Goal: Task Accomplishment & Management: Complete application form

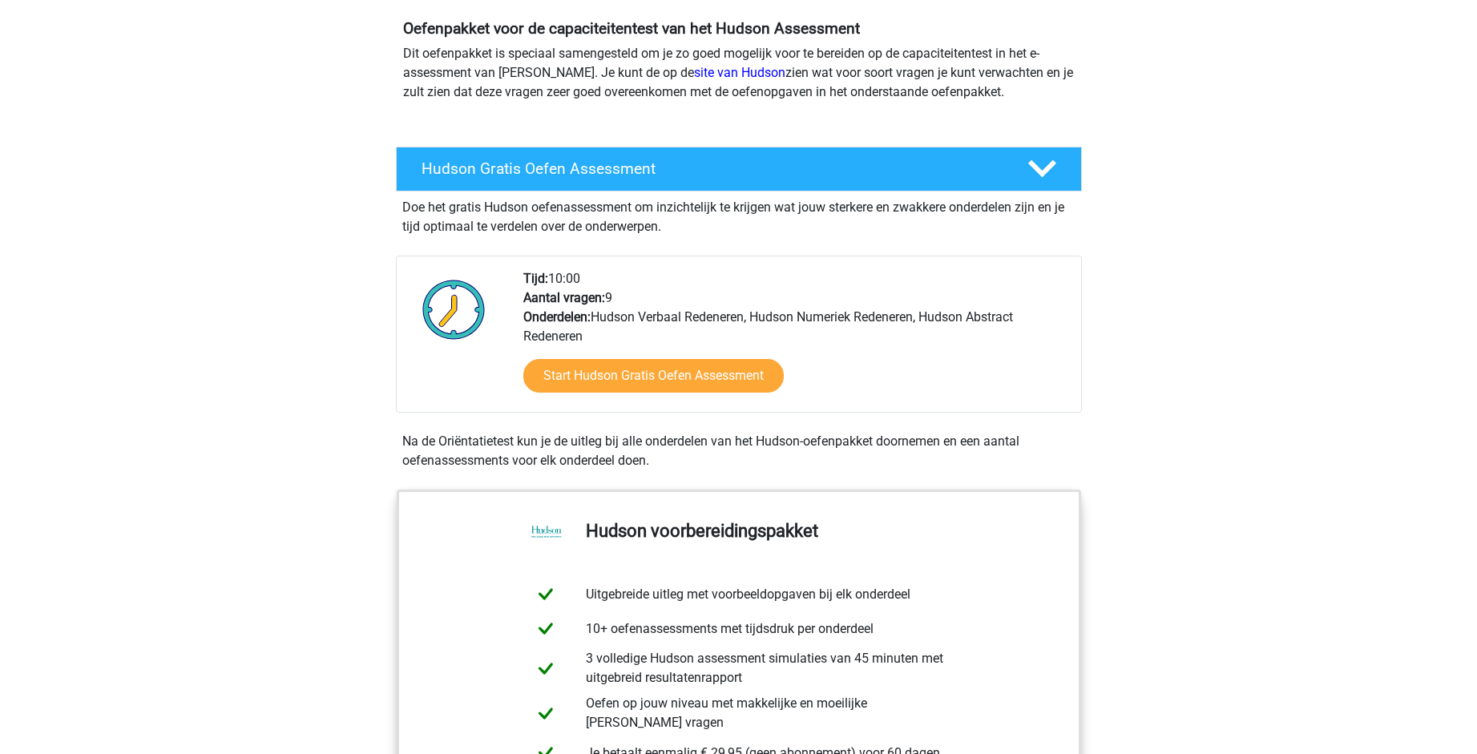
scroll to position [161, 0]
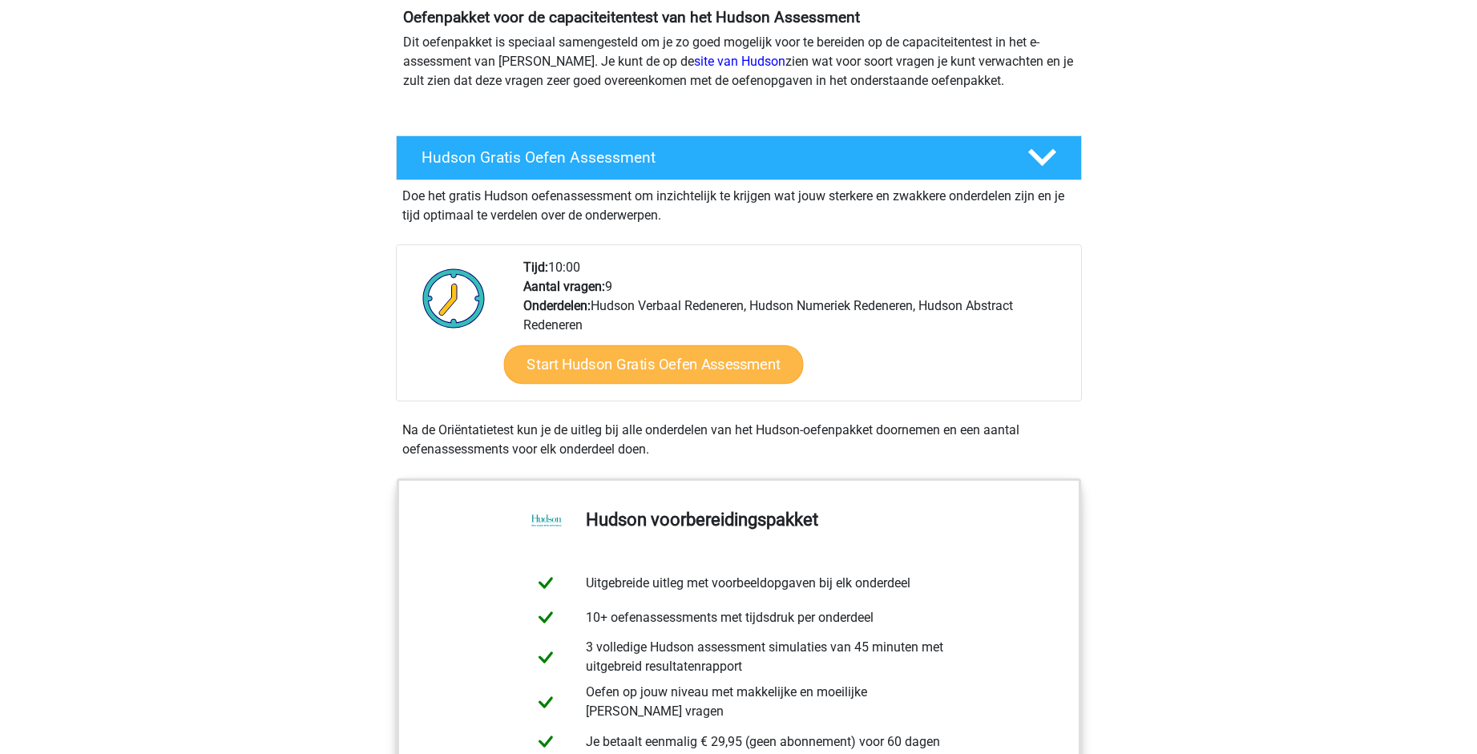
click at [620, 370] on link "Start Hudson Gratis Oefen Assessment" at bounding box center [653, 364] width 300 height 38
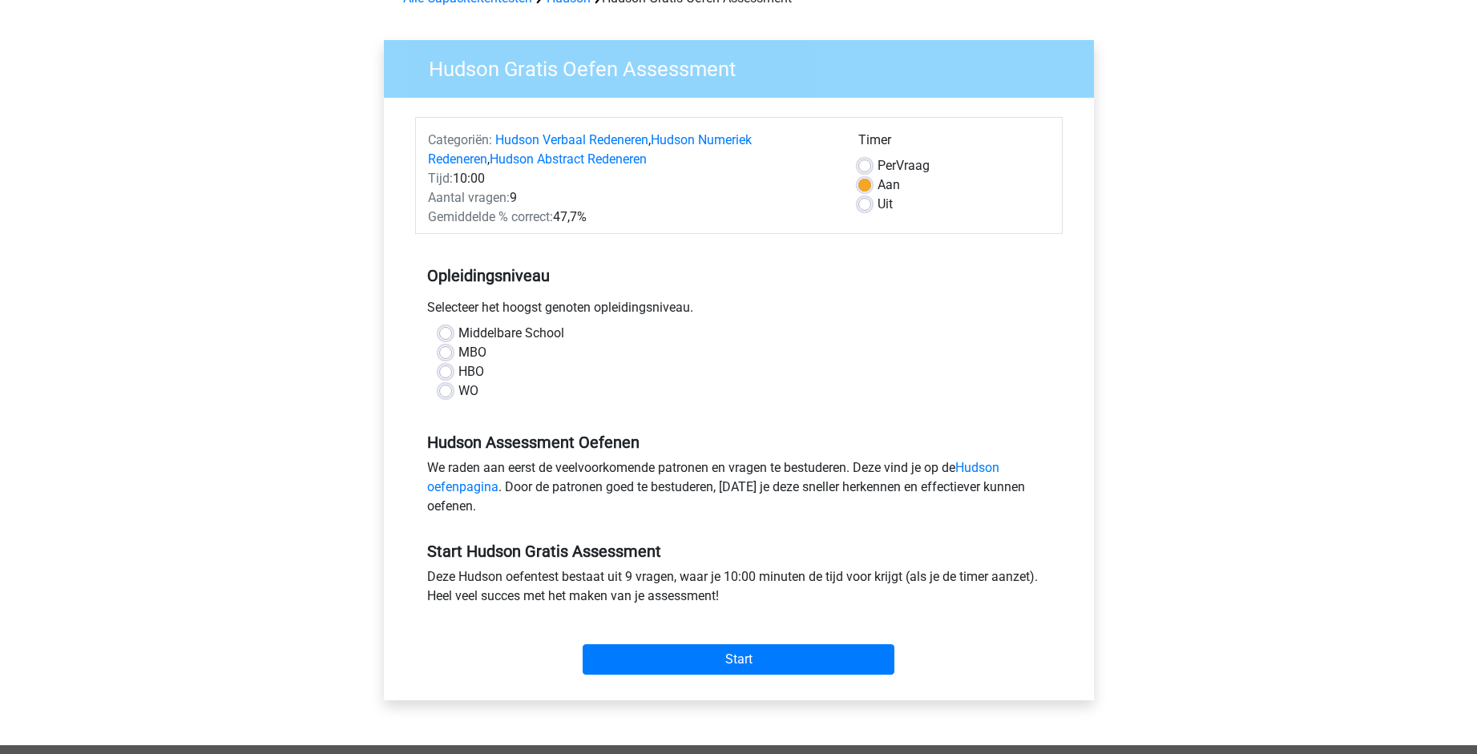
scroll to position [91, 0]
click at [459, 391] on label "WO" at bounding box center [469, 391] width 20 height 19
click at [442, 391] on input "WO" at bounding box center [445, 390] width 13 height 16
radio input "true"
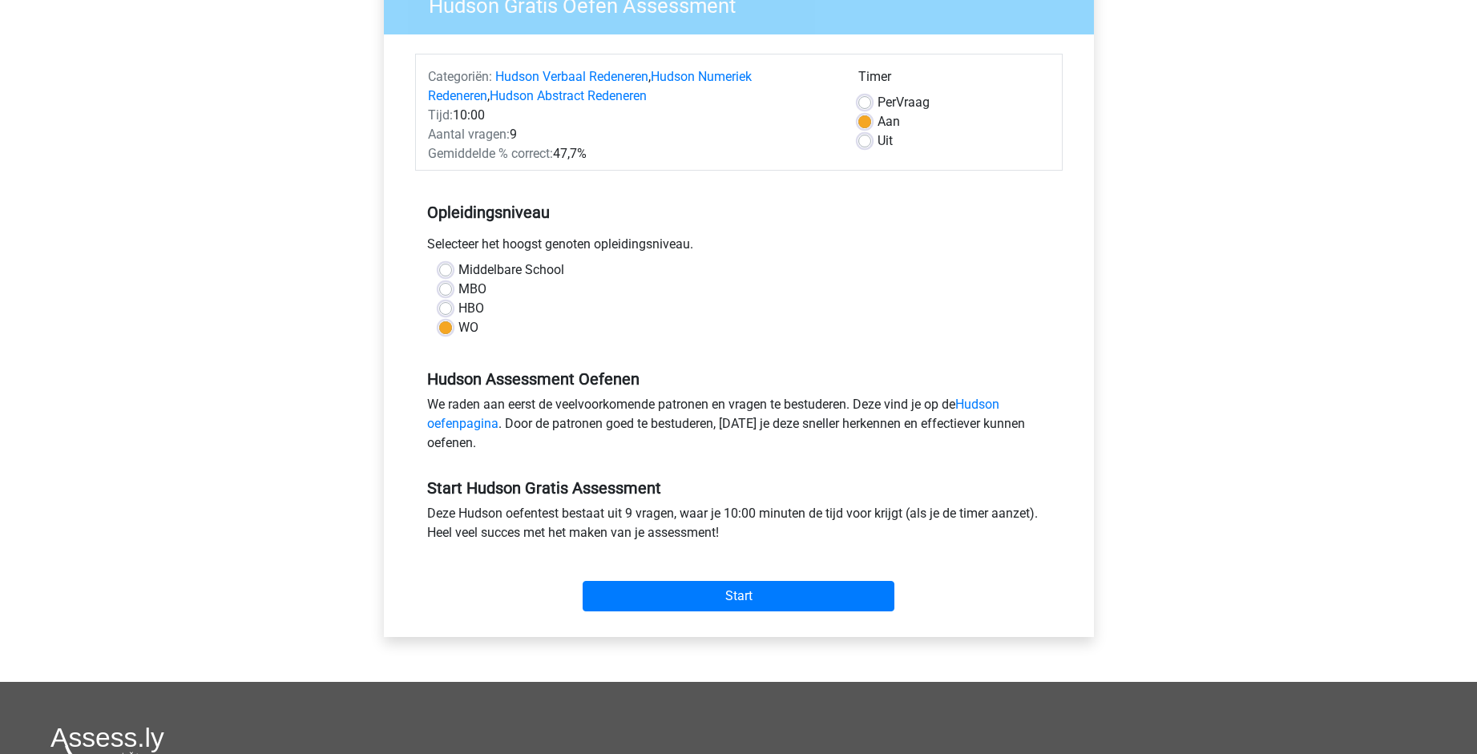
scroll to position [178, 0]
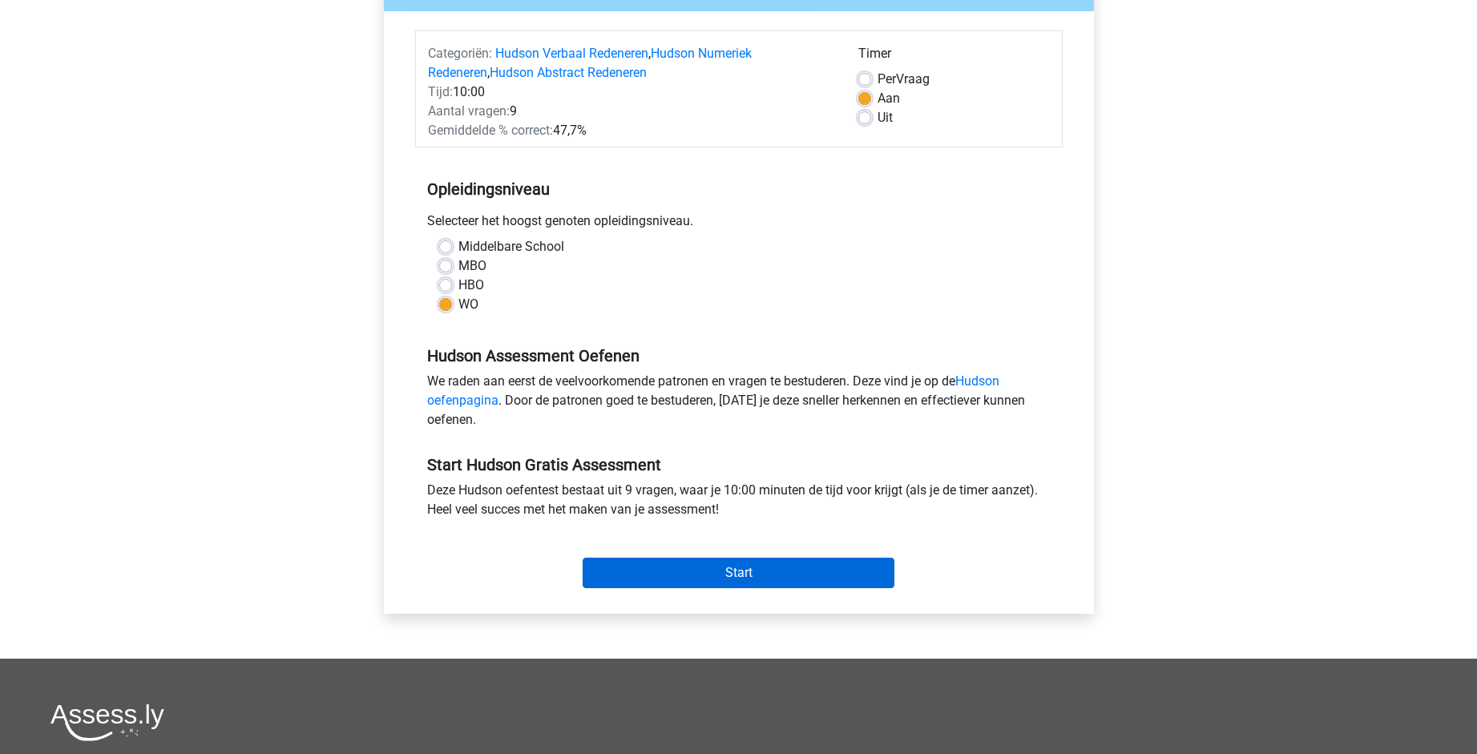
click at [691, 564] on input "Start" at bounding box center [739, 573] width 312 height 30
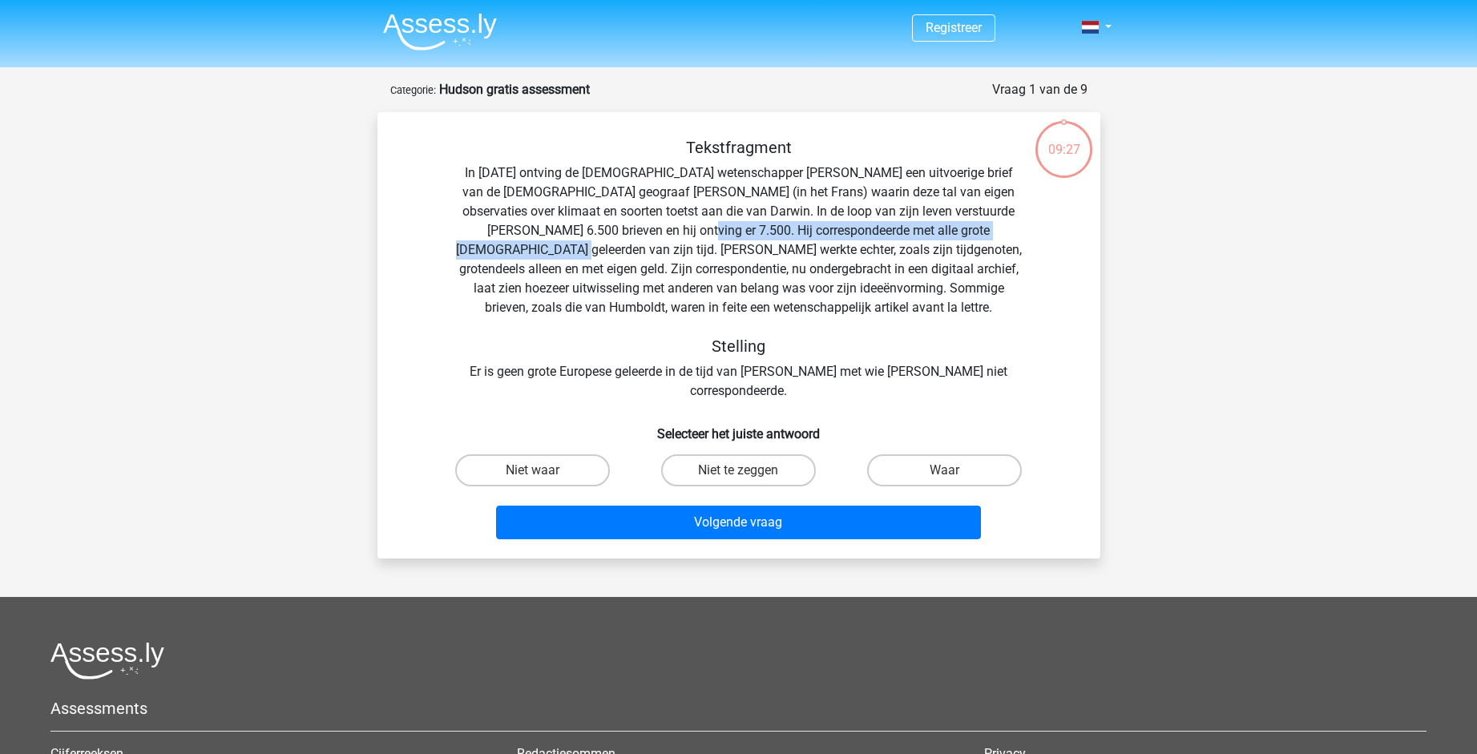
drag, startPoint x: 633, startPoint y: 229, endPoint x: 1053, endPoint y: 224, distance: 420.1
click at [1053, 224] on div "Tekstfragment In [DATE] ontving de [DEMOGRAPHIC_DATA] wetenschapper [PERSON_NAM…" at bounding box center [739, 269] width 672 height 263
click at [559, 455] on label "Niet waar" at bounding box center [532, 471] width 155 height 32
click at [543, 471] on input "Niet waar" at bounding box center [537, 476] width 10 height 10
radio input "true"
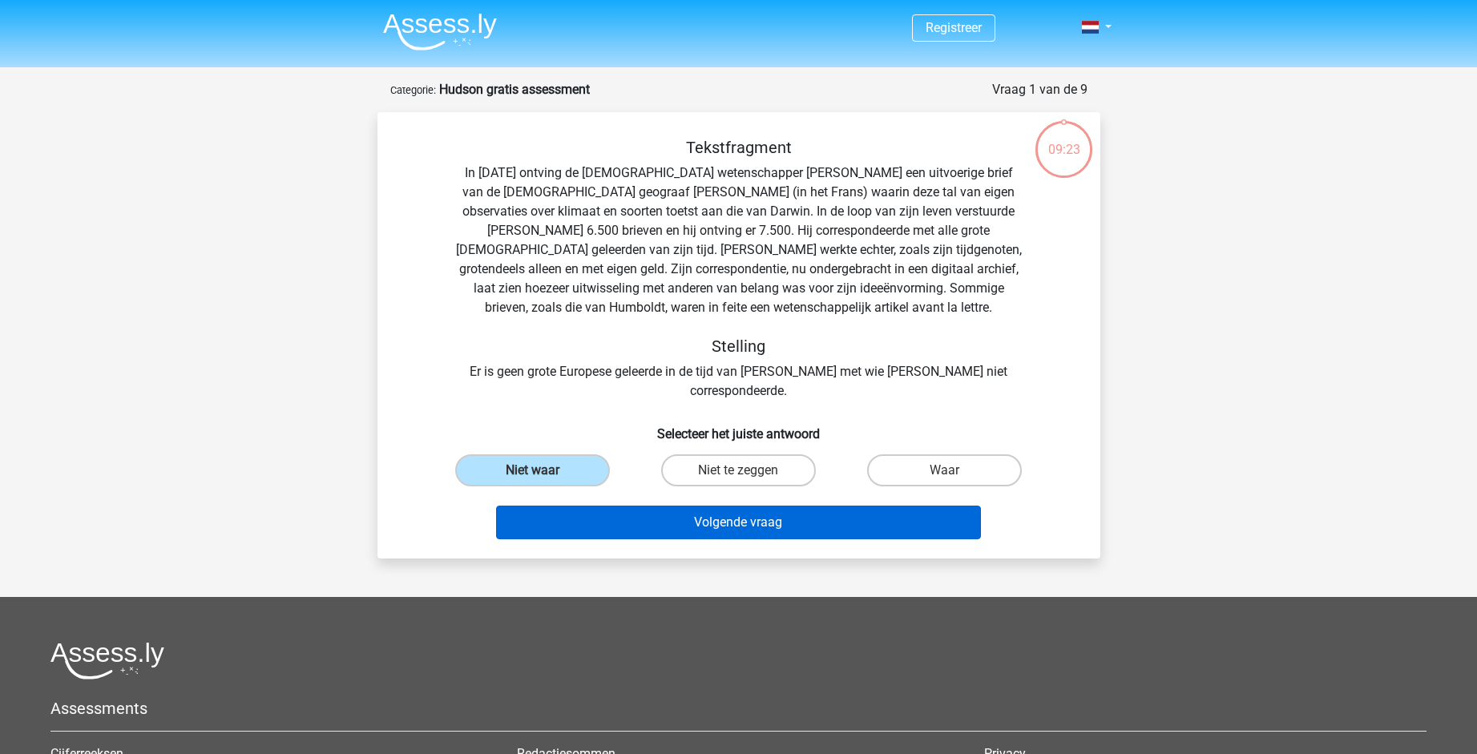
click at [669, 506] on button "Volgende vraag" at bounding box center [738, 523] width 485 height 34
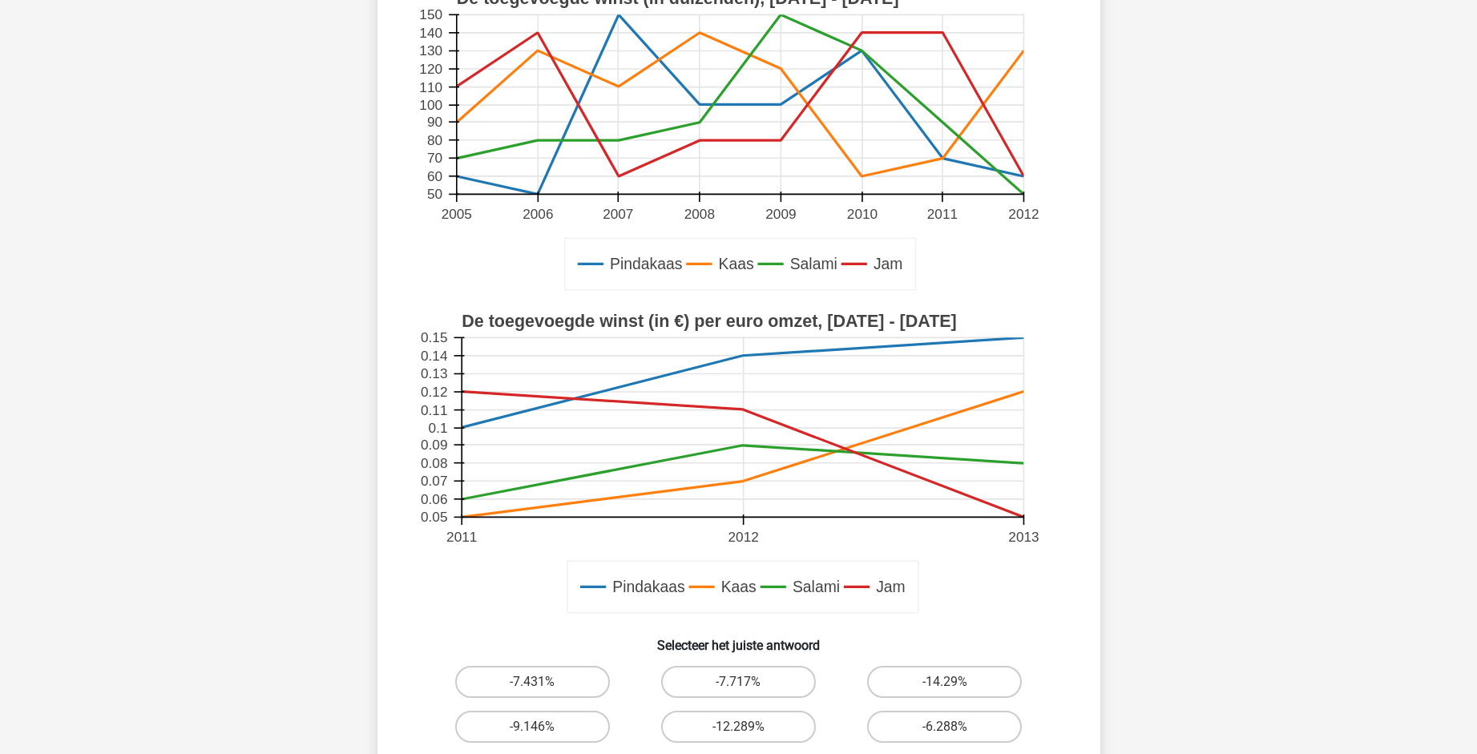
scroll to position [354, 0]
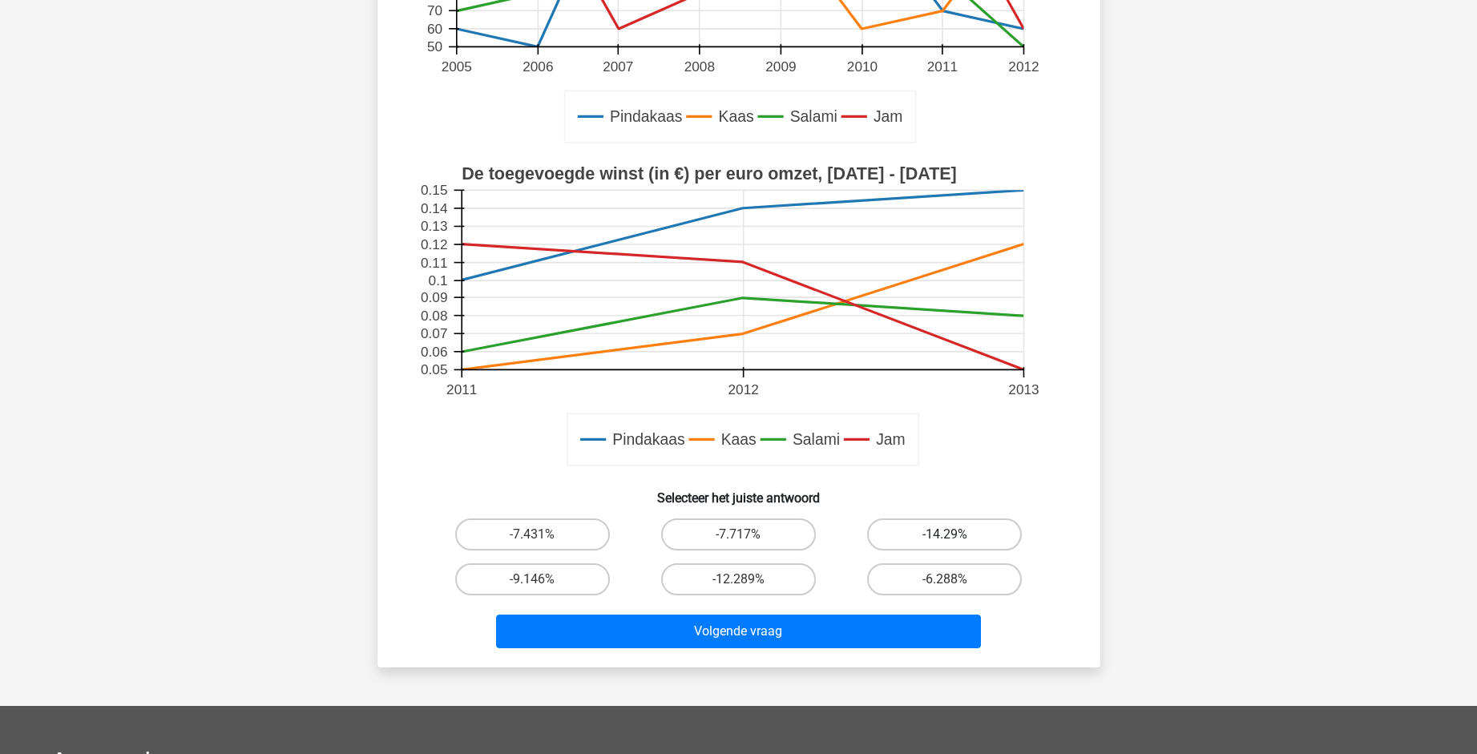
click at [940, 535] on label "-14.29%" at bounding box center [944, 535] width 155 height 32
click at [945, 535] on input "-14.29%" at bounding box center [950, 540] width 10 height 10
radio input "true"
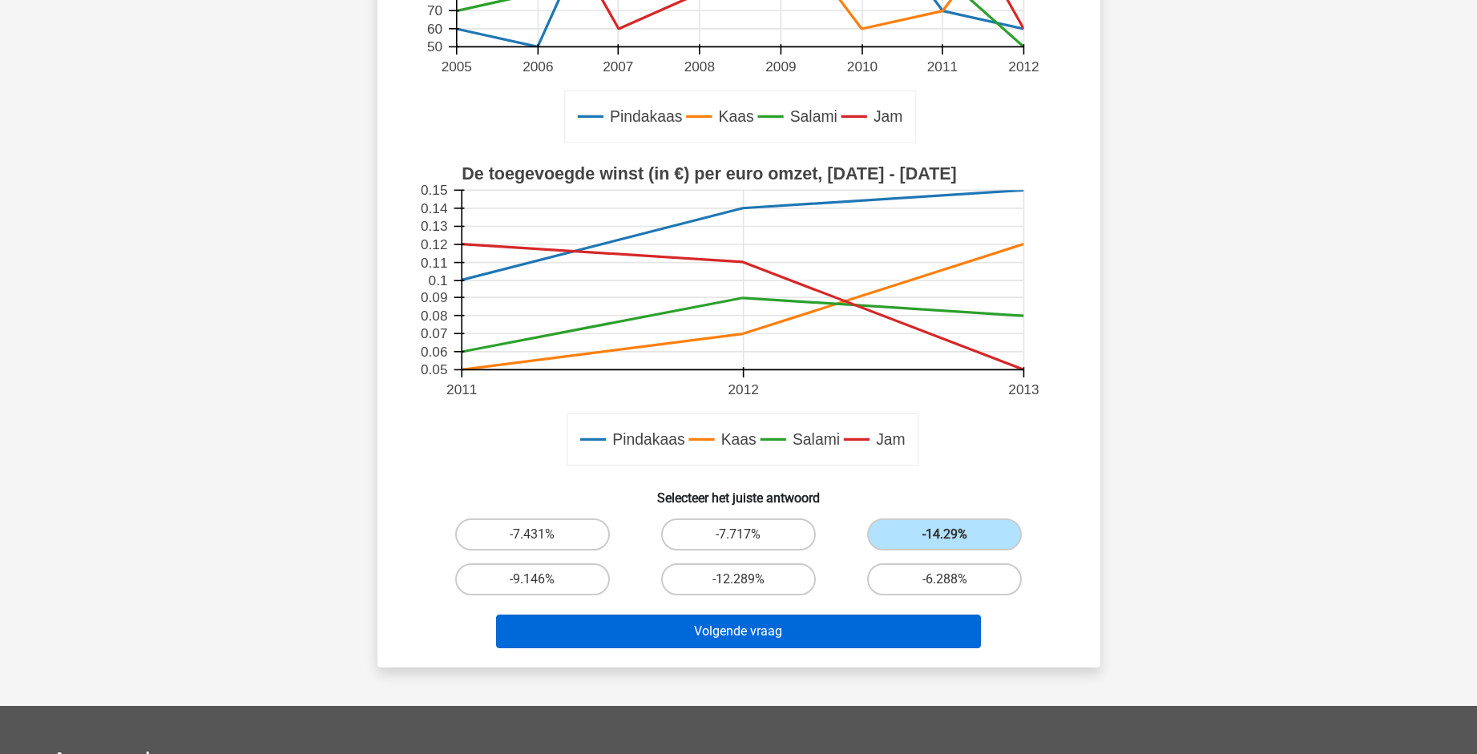
click at [836, 628] on button "Volgende vraag" at bounding box center [738, 632] width 485 height 34
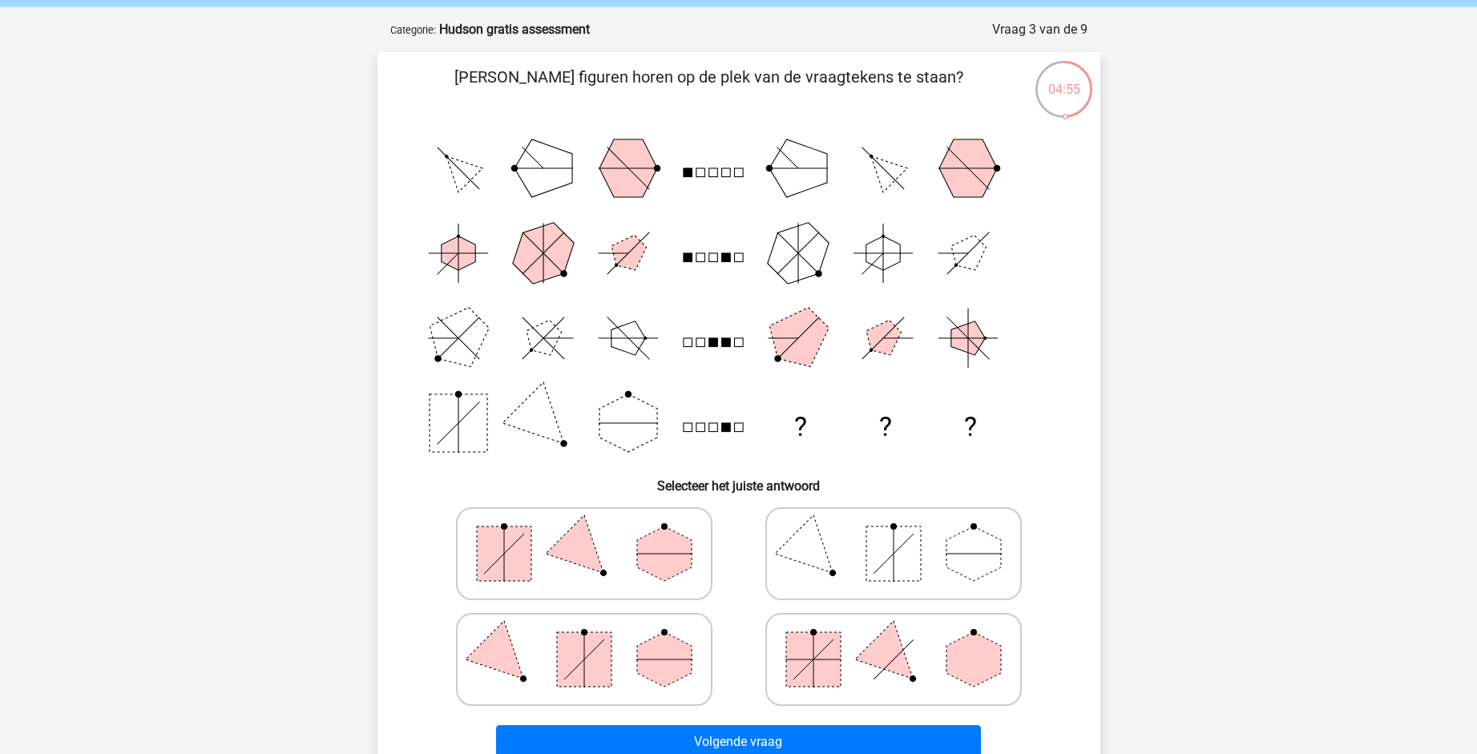
scroll to position [69, 0]
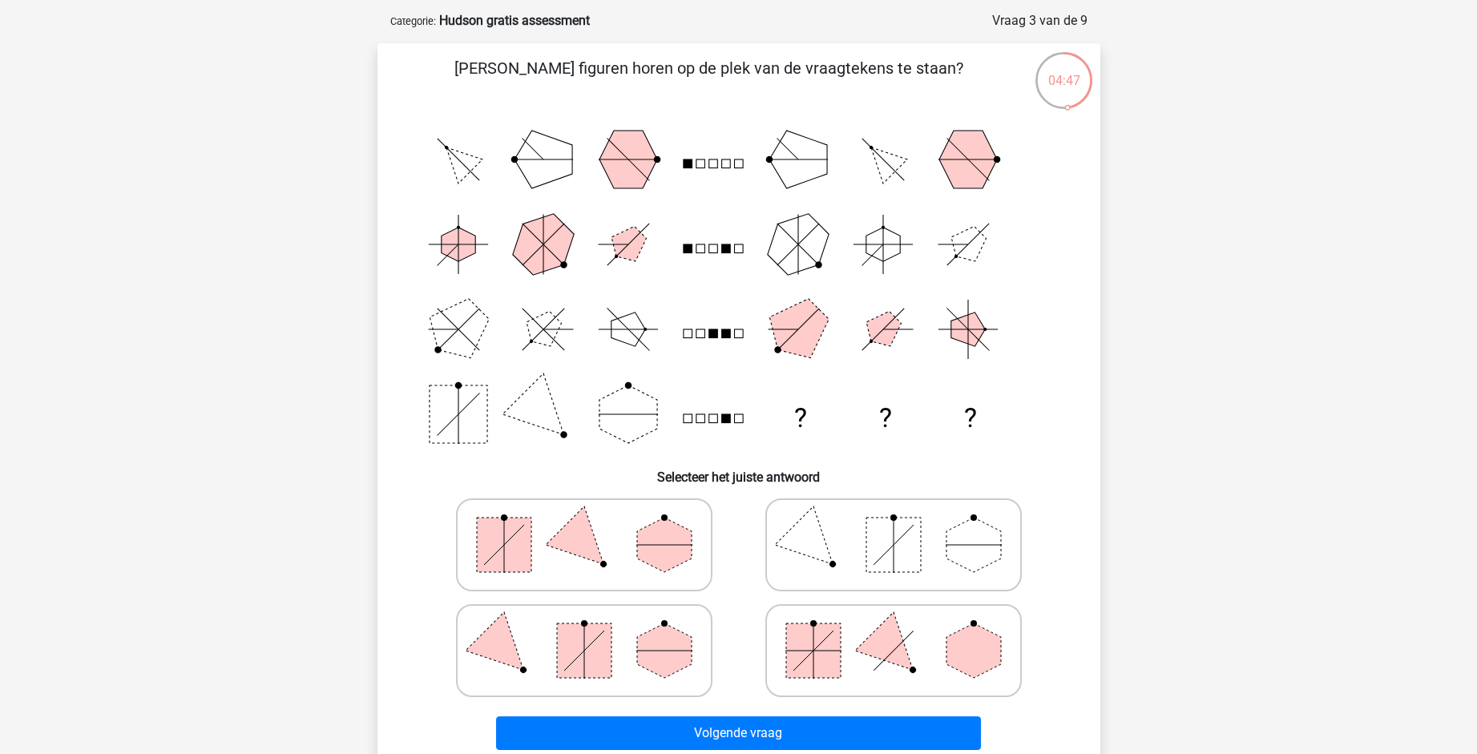
click at [624, 642] on icon at bounding box center [584, 651] width 240 height 80
click at [595, 631] on input "radio" at bounding box center [589, 625] width 10 height 10
radio input "true"
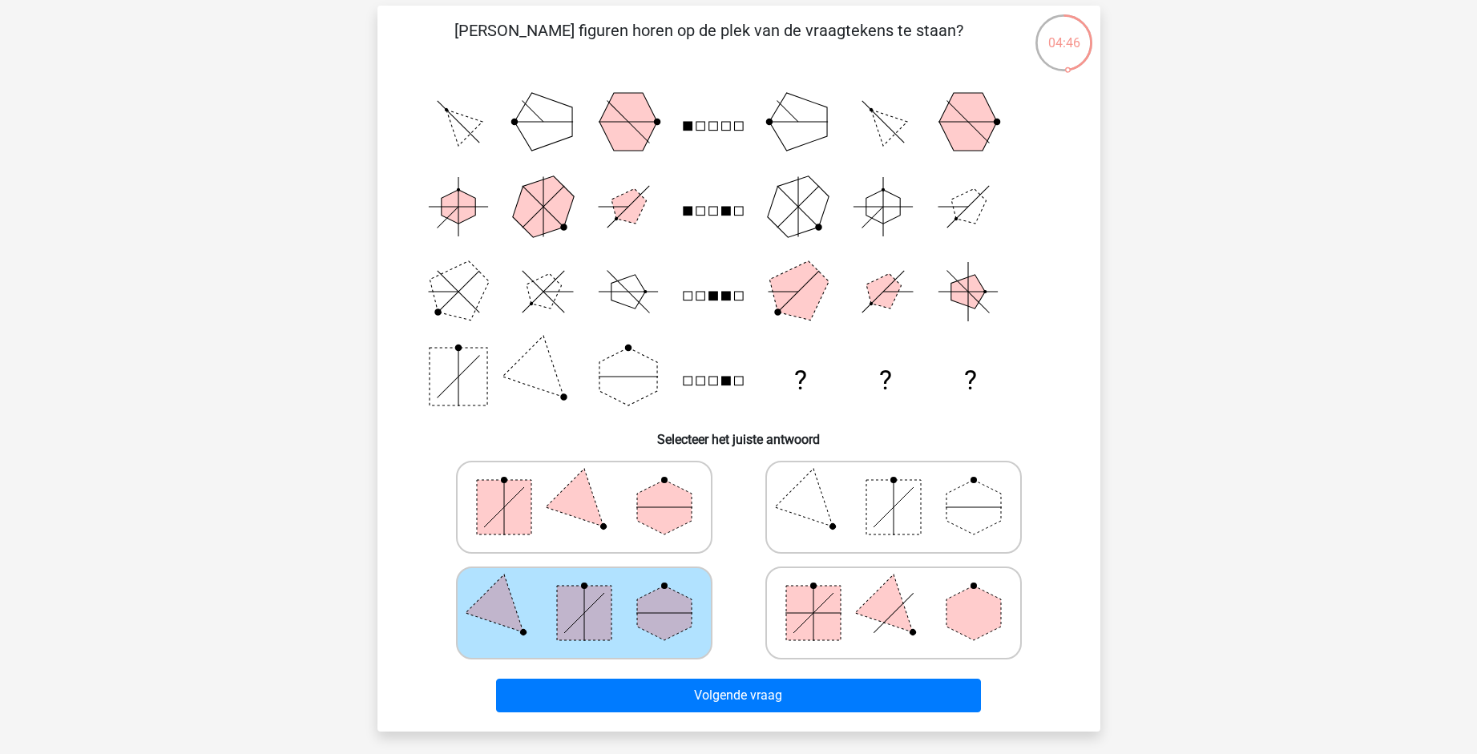
scroll to position [122, 0]
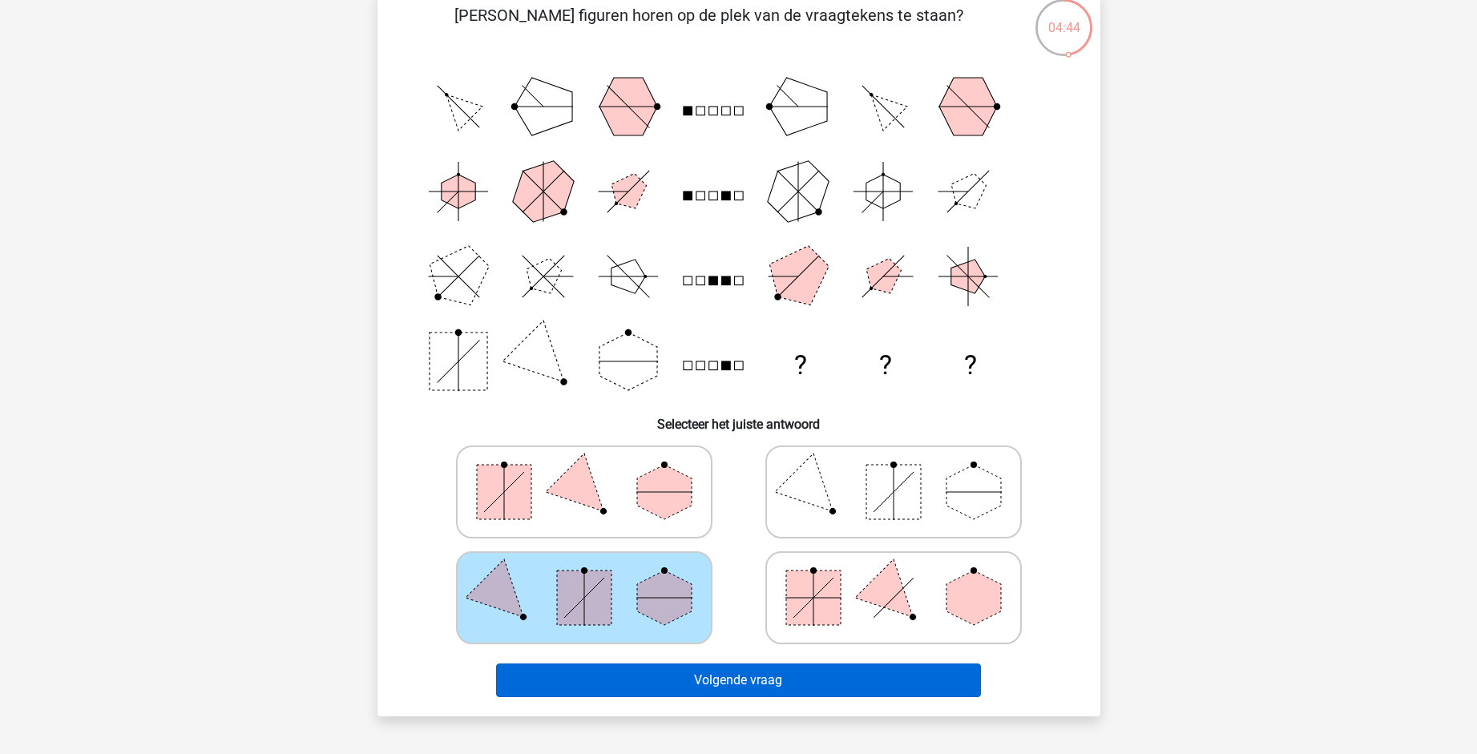
click at [715, 672] on button "Volgende vraag" at bounding box center [738, 681] width 485 height 34
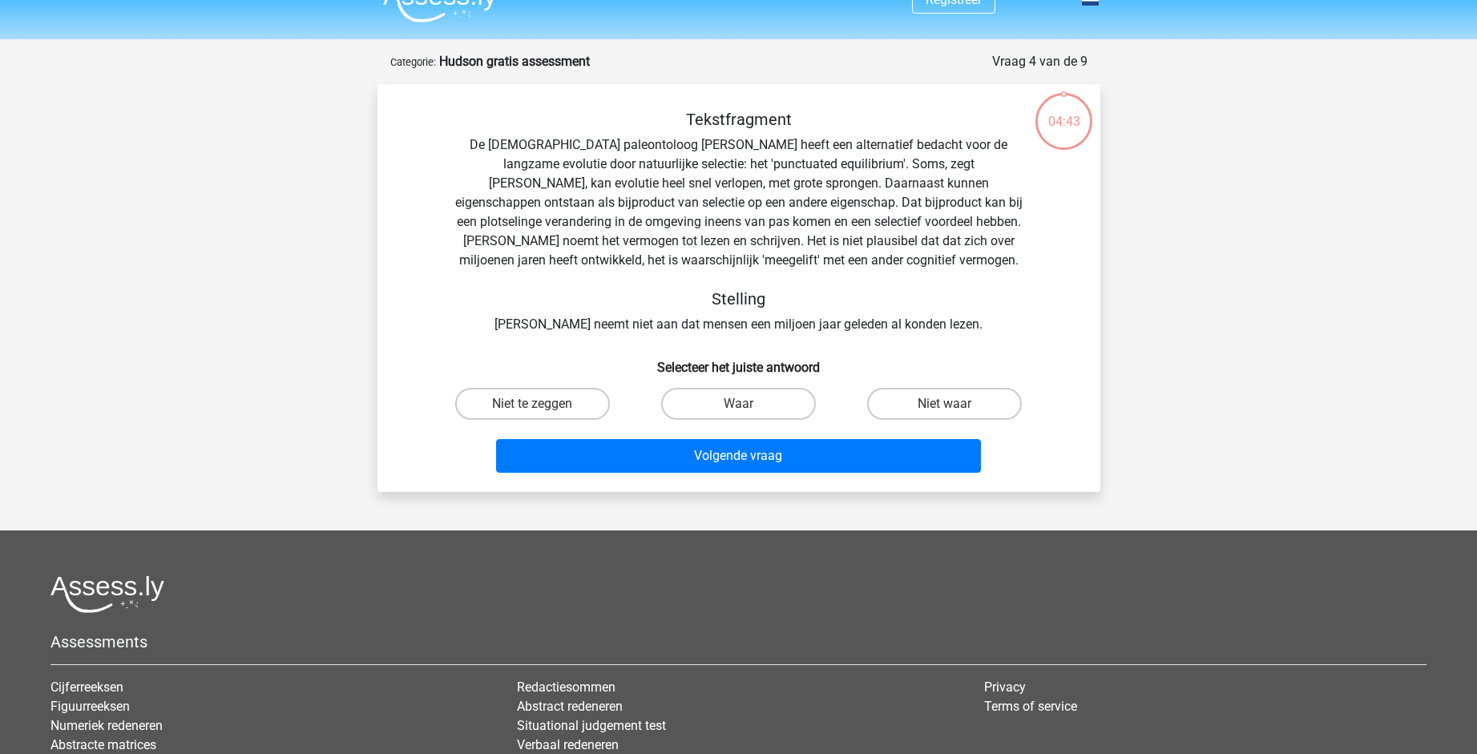
scroll to position [10, 0]
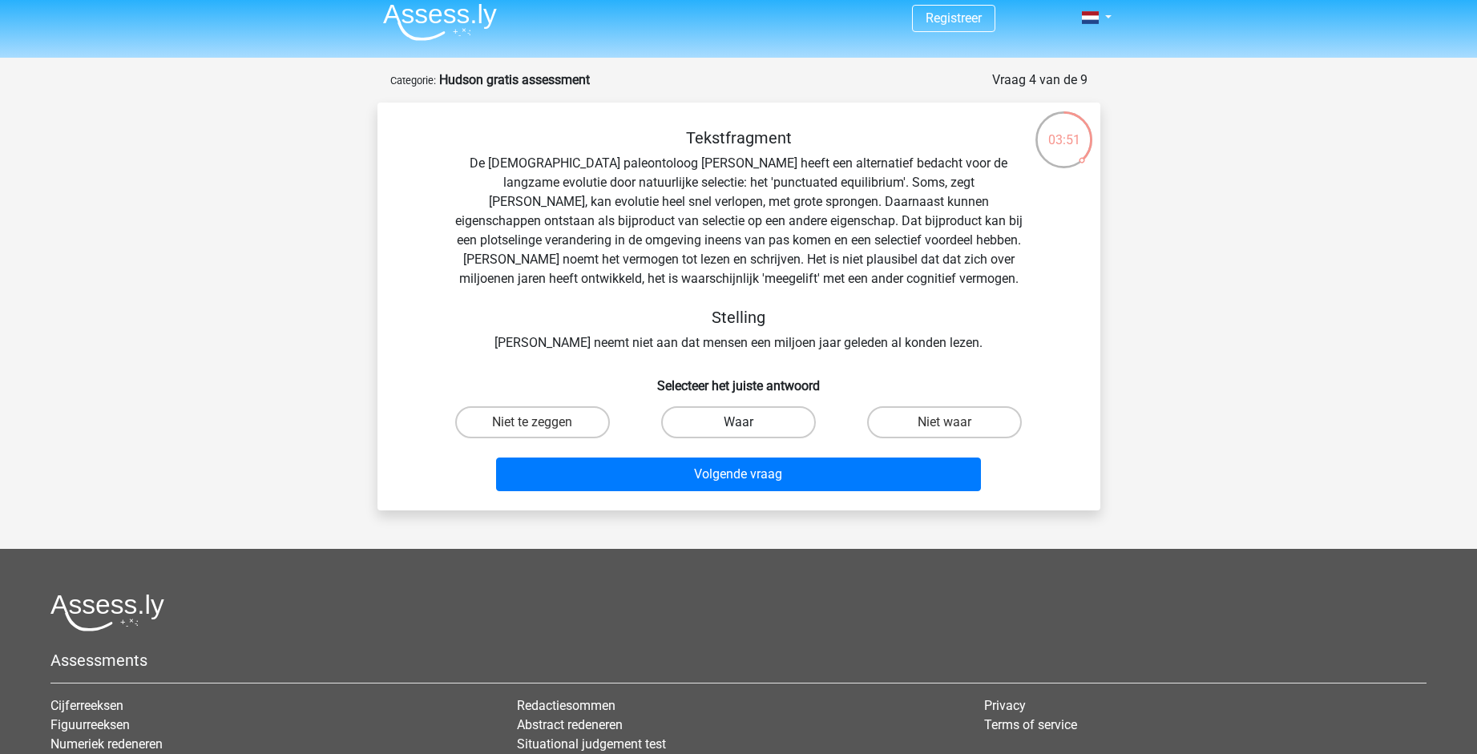
drag, startPoint x: 752, startPoint y: 422, endPoint x: 752, endPoint y: 430, distance: 8.8
click at [752, 422] on label "Waar" at bounding box center [738, 422] width 155 height 32
click at [749, 422] on input "Waar" at bounding box center [743, 427] width 10 height 10
radio input "true"
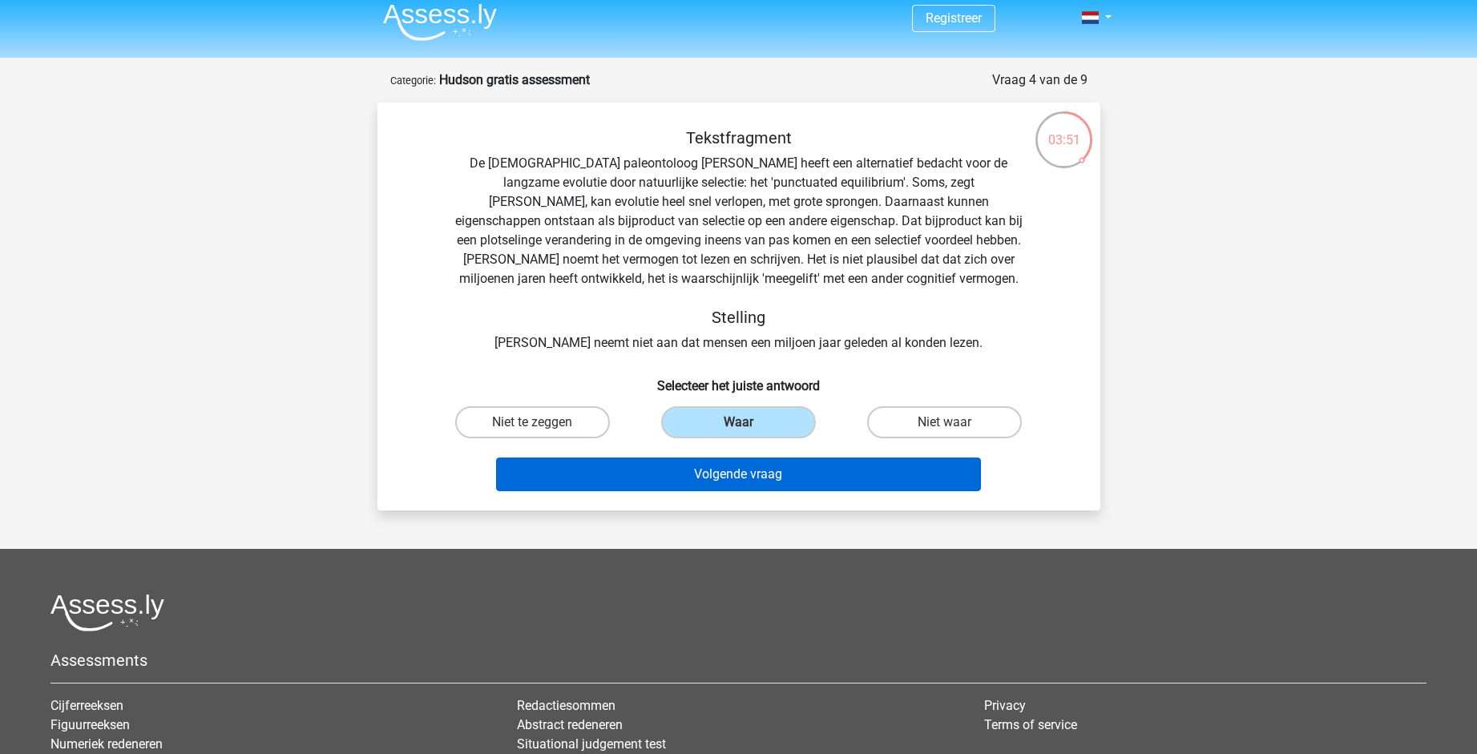
click at [751, 471] on button "Volgende vraag" at bounding box center [738, 475] width 485 height 34
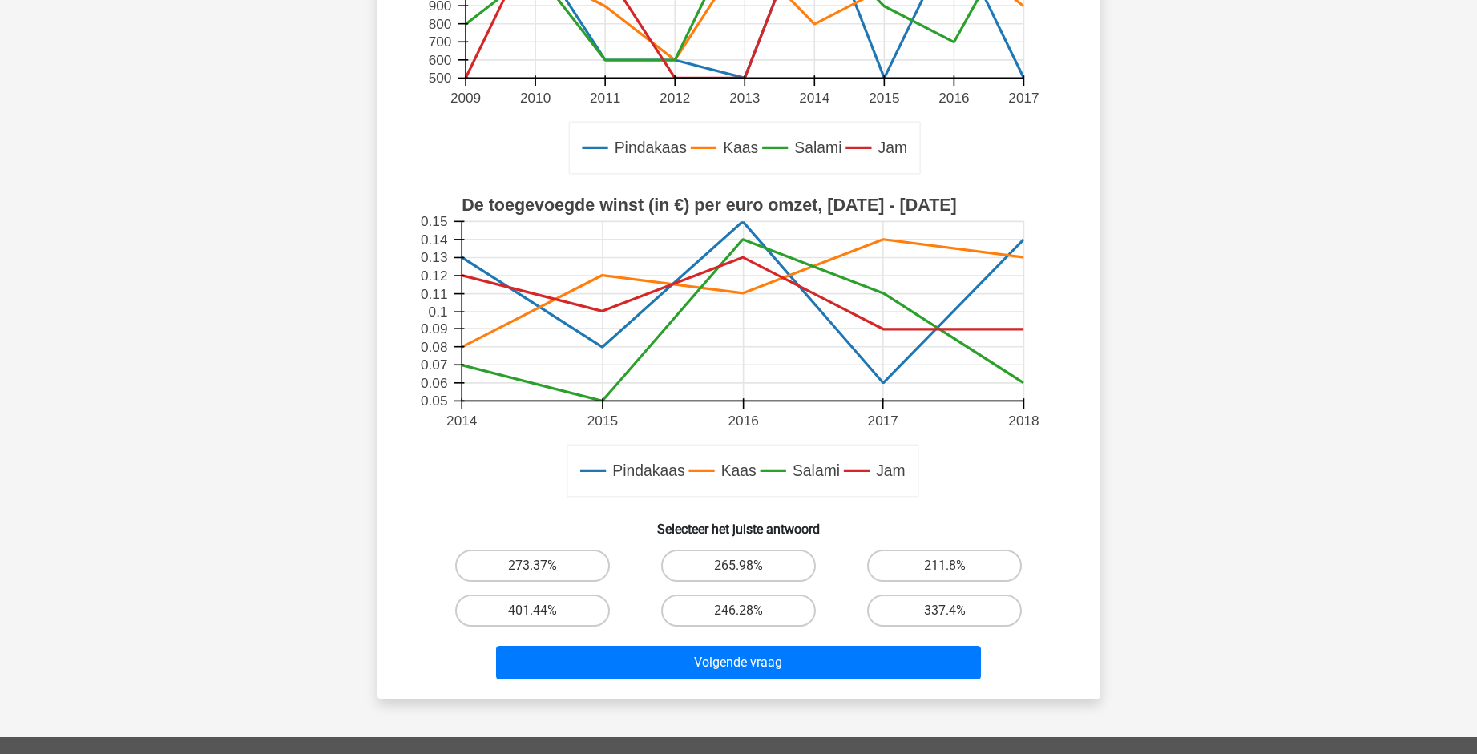
scroll to position [387, 0]
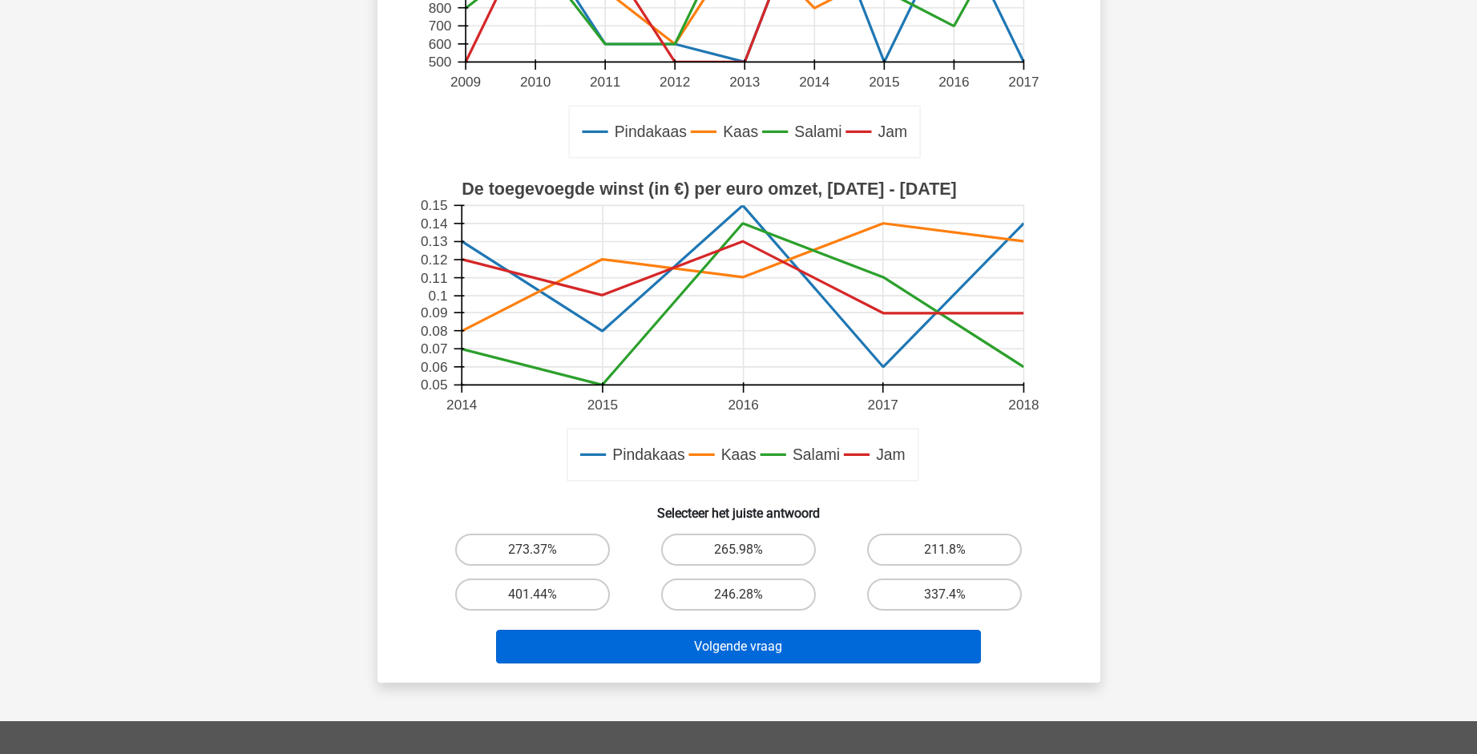
click at [787, 657] on button "Volgende vraag" at bounding box center [738, 647] width 485 height 34
click at [757, 600] on label "246.28%" at bounding box center [738, 595] width 155 height 32
click at [749, 600] on input "246.28%" at bounding box center [743, 600] width 10 height 10
radio input "true"
click at [754, 649] on button "Volgende vraag" at bounding box center [738, 647] width 485 height 34
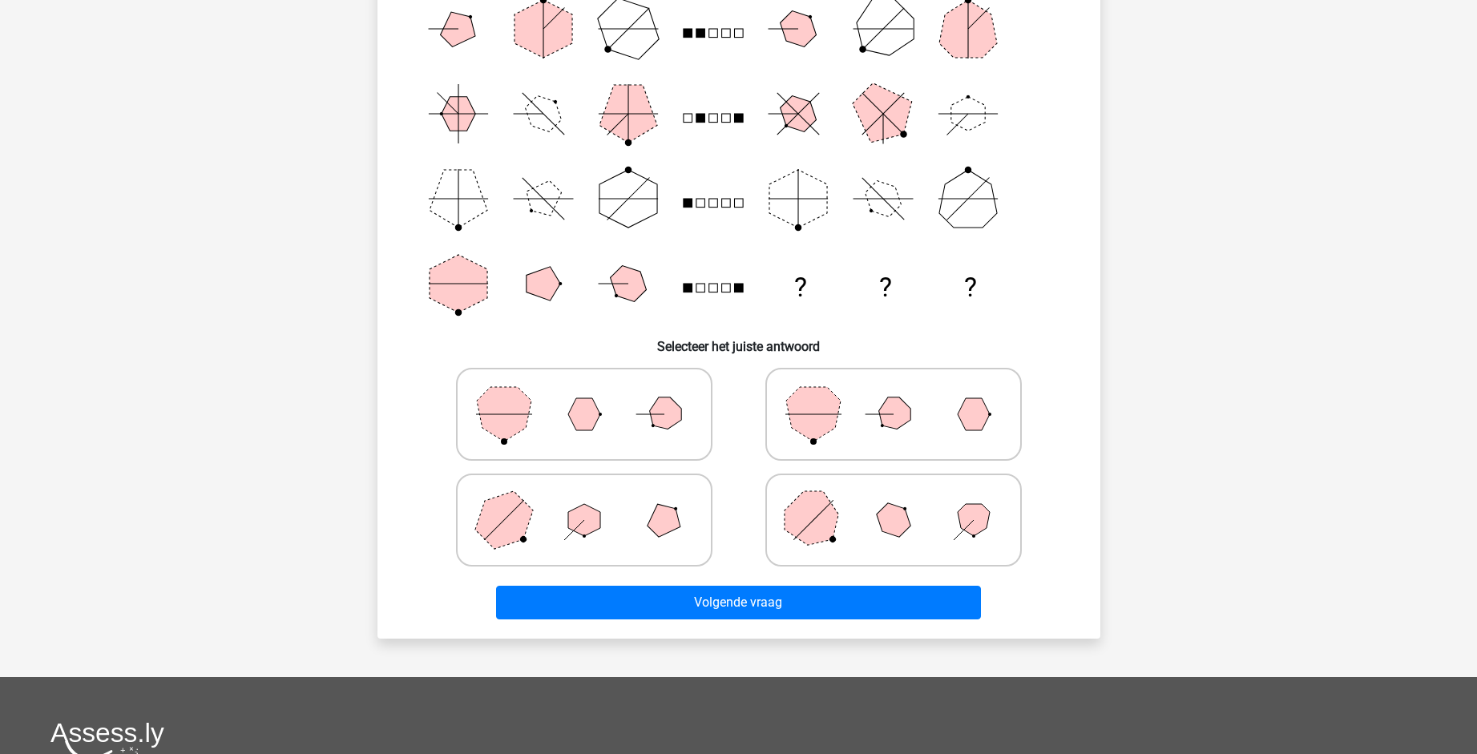
scroll to position [199, 0]
drag, startPoint x: 654, startPoint y: 410, endPoint x: 703, endPoint y: 494, distance: 97.3
click at [654, 410] on polygon at bounding box center [664, 415] width 46 height 46
click at [595, 395] on input "radio" at bounding box center [589, 390] width 10 height 10
radio input "true"
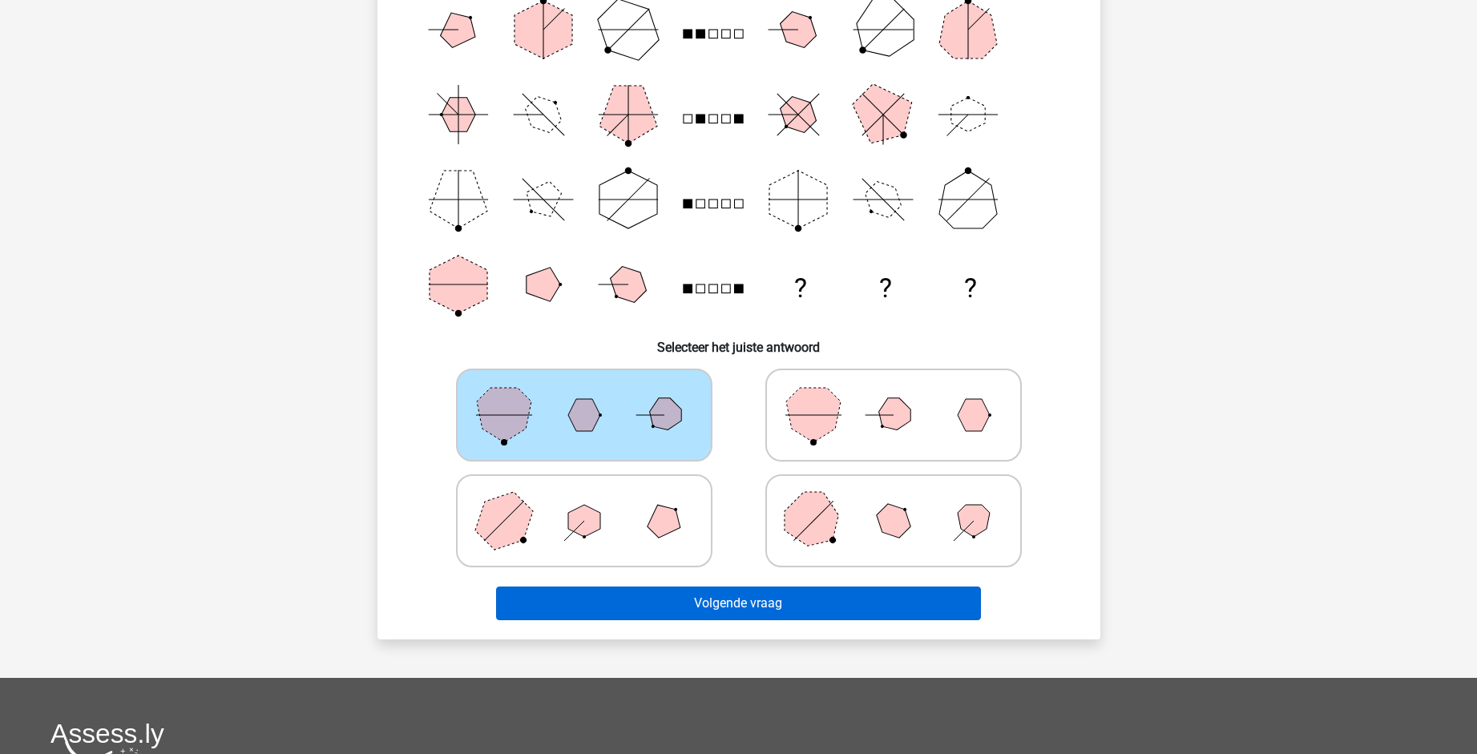
click at [754, 616] on button "Volgende vraag" at bounding box center [738, 604] width 485 height 34
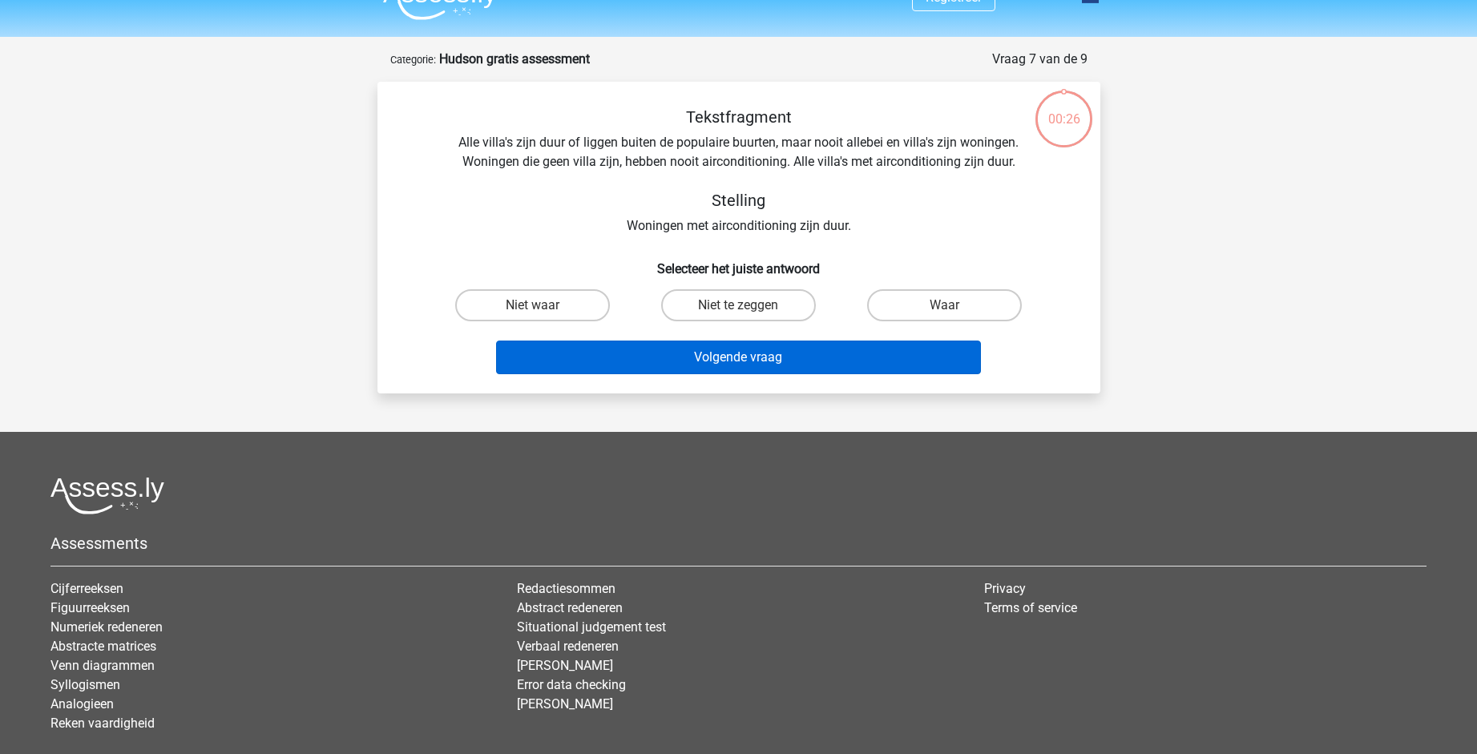
scroll to position [8, 0]
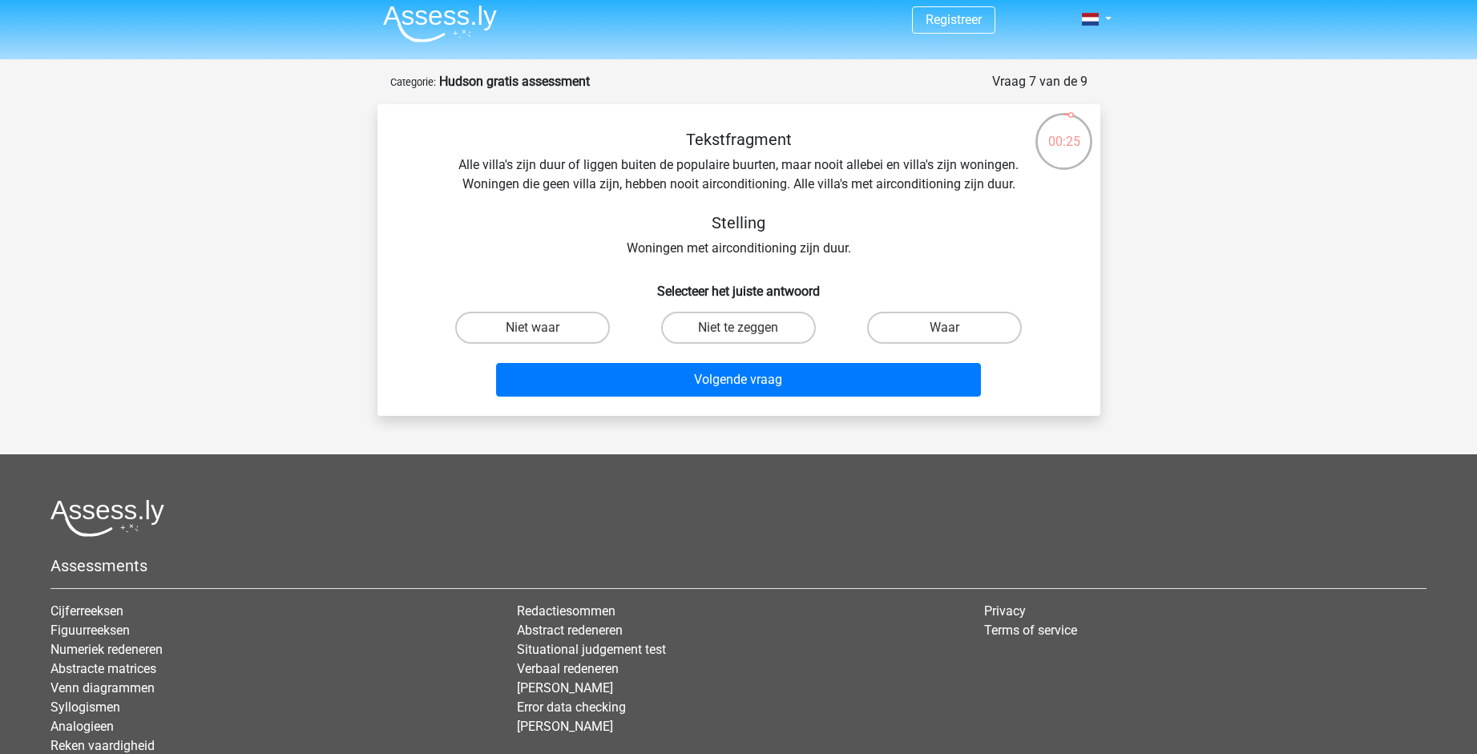
drag, startPoint x: 724, startPoint y: 321, endPoint x: 727, endPoint y: 354, distance: 33.8
click at [724, 321] on label "Niet te zeggen" at bounding box center [738, 328] width 155 height 32
click at [738, 328] on input "Niet te zeggen" at bounding box center [743, 333] width 10 height 10
radio input "true"
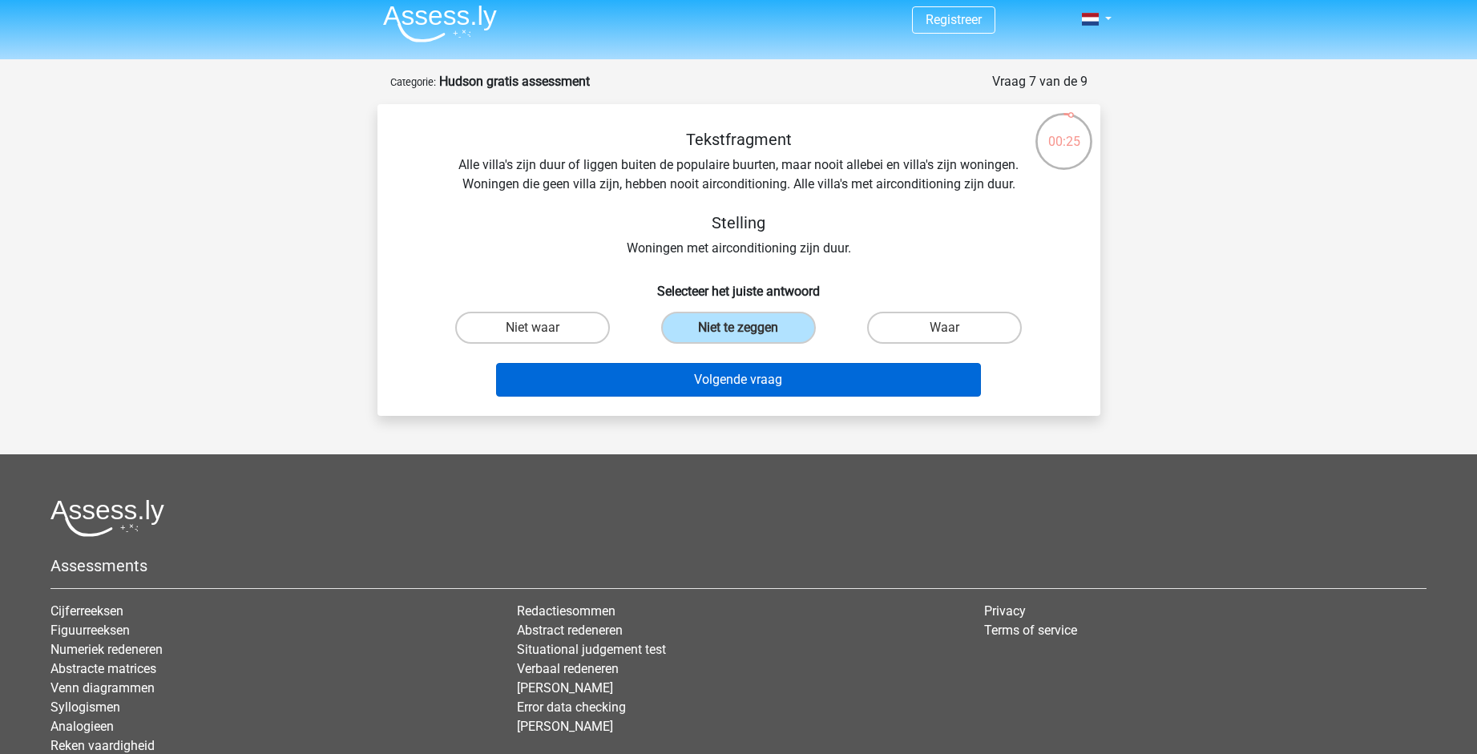
click at [729, 375] on button "Volgende vraag" at bounding box center [738, 380] width 485 height 34
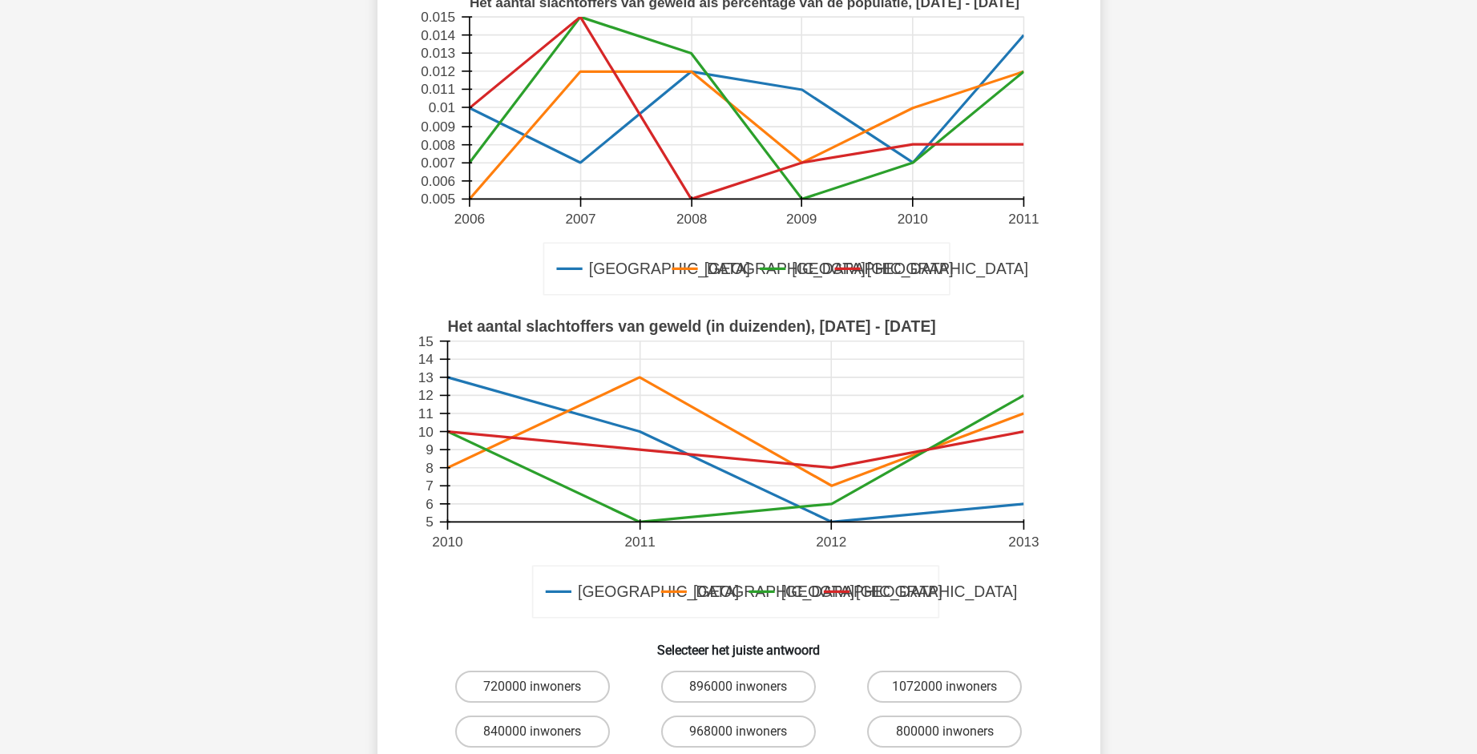
scroll to position [277, 0]
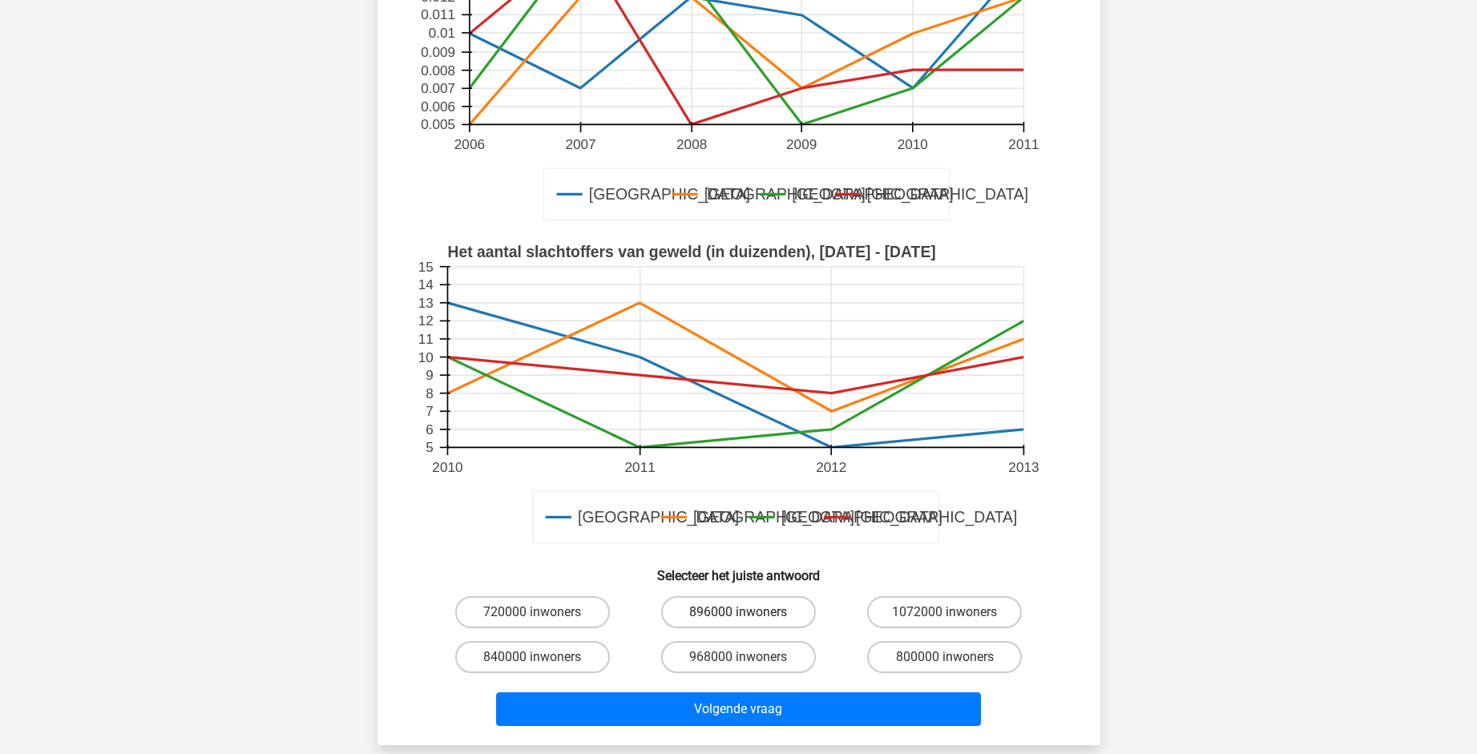
click at [717, 616] on label "896000 inwoners" at bounding box center [738, 612] width 155 height 32
click at [738, 616] on input "896000 inwoners" at bounding box center [743, 617] width 10 height 10
radio input "true"
drag, startPoint x: 792, startPoint y: 699, endPoint x: 786, endPoint y: 677, distance: 22.4
click at [792, 699] on button "Volgende vraag" at bounding box center [738, 710] width 485 height 34
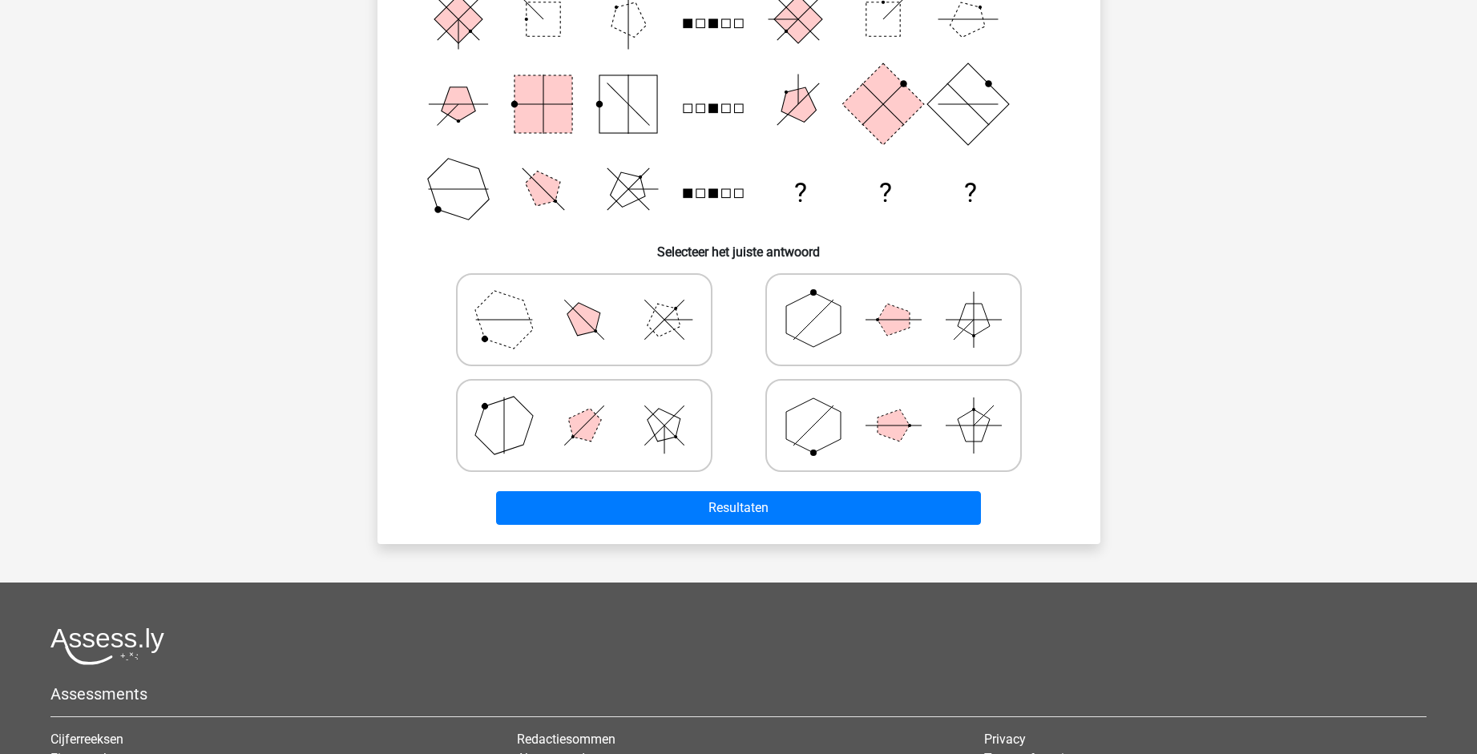
scroll to position [333, 0]
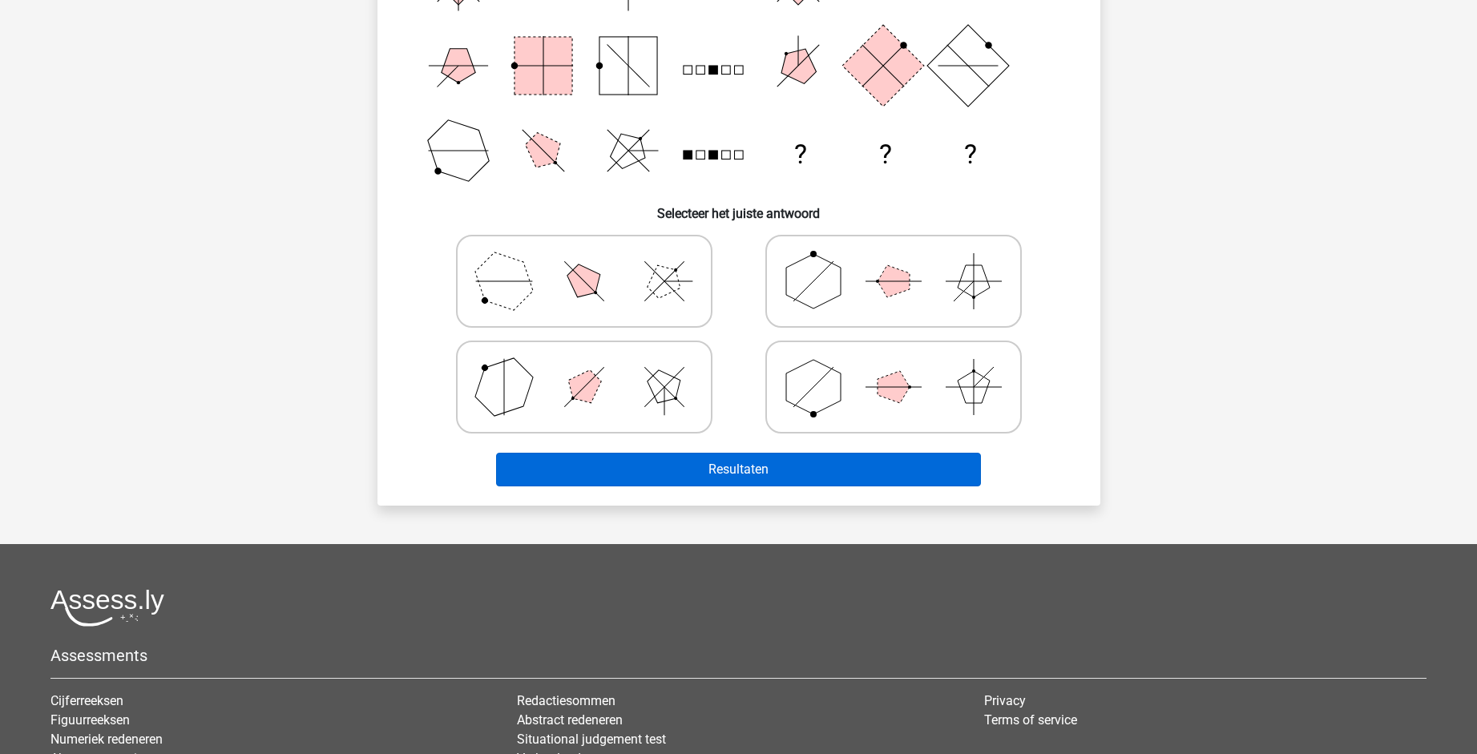
click at [686, 458] on button "Resultaten" at bounding box center [738, 470] width 485 height 34
drag, startPoint x: 645, startPoint y: 285, endPoint x: 708, endPoint y: 480, distance: 205.3
click at [645, 285] on icon at bounding box center [584, 281] width 240 height 80
click at [595, 261] on input "radio" at bounding box center [589, 256] width 10 height 10
radio input "true"
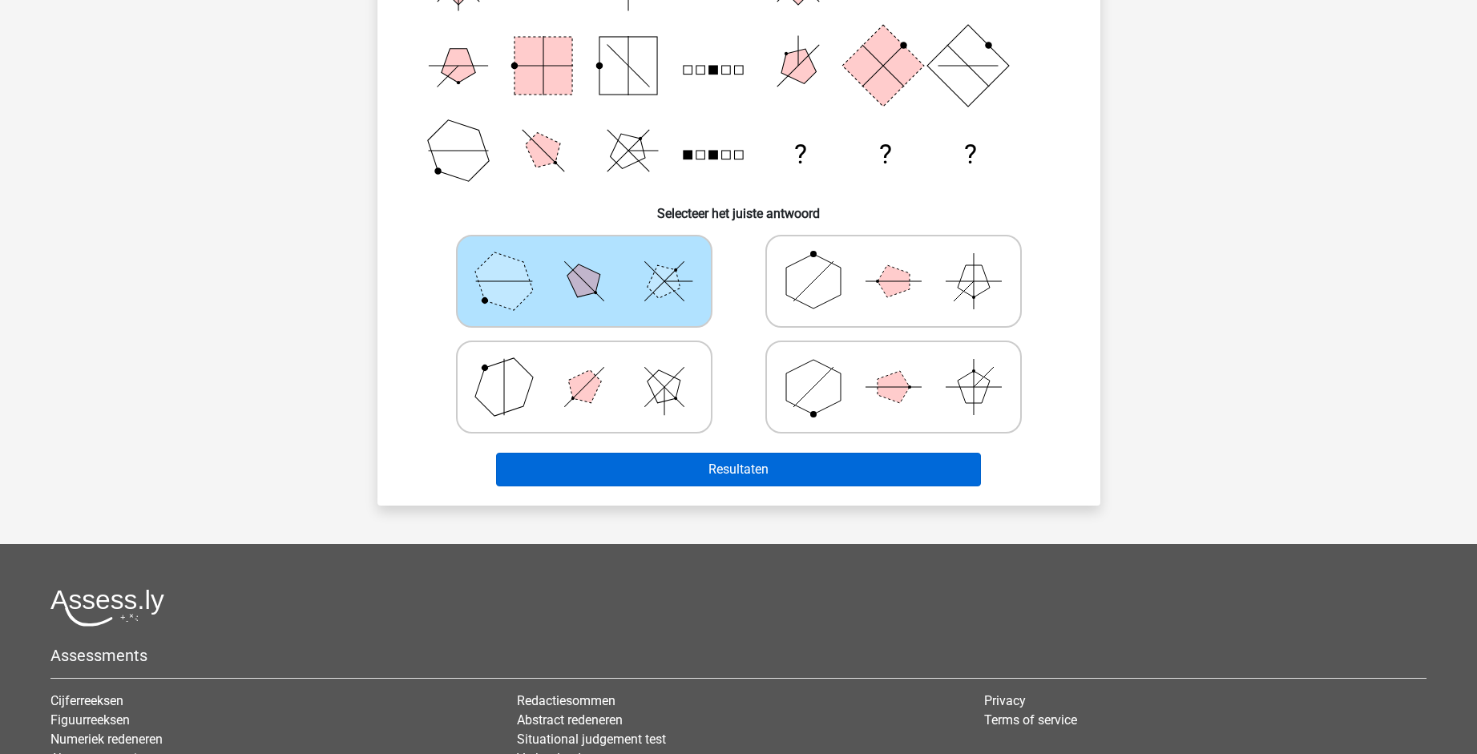
click at [713, 472] on button "Resultaten" at bounding box center [738, 470] width 485 height 34
click at [688, 474] on button "Resultaten" at bounding box center [738, 470] width 485 height 34
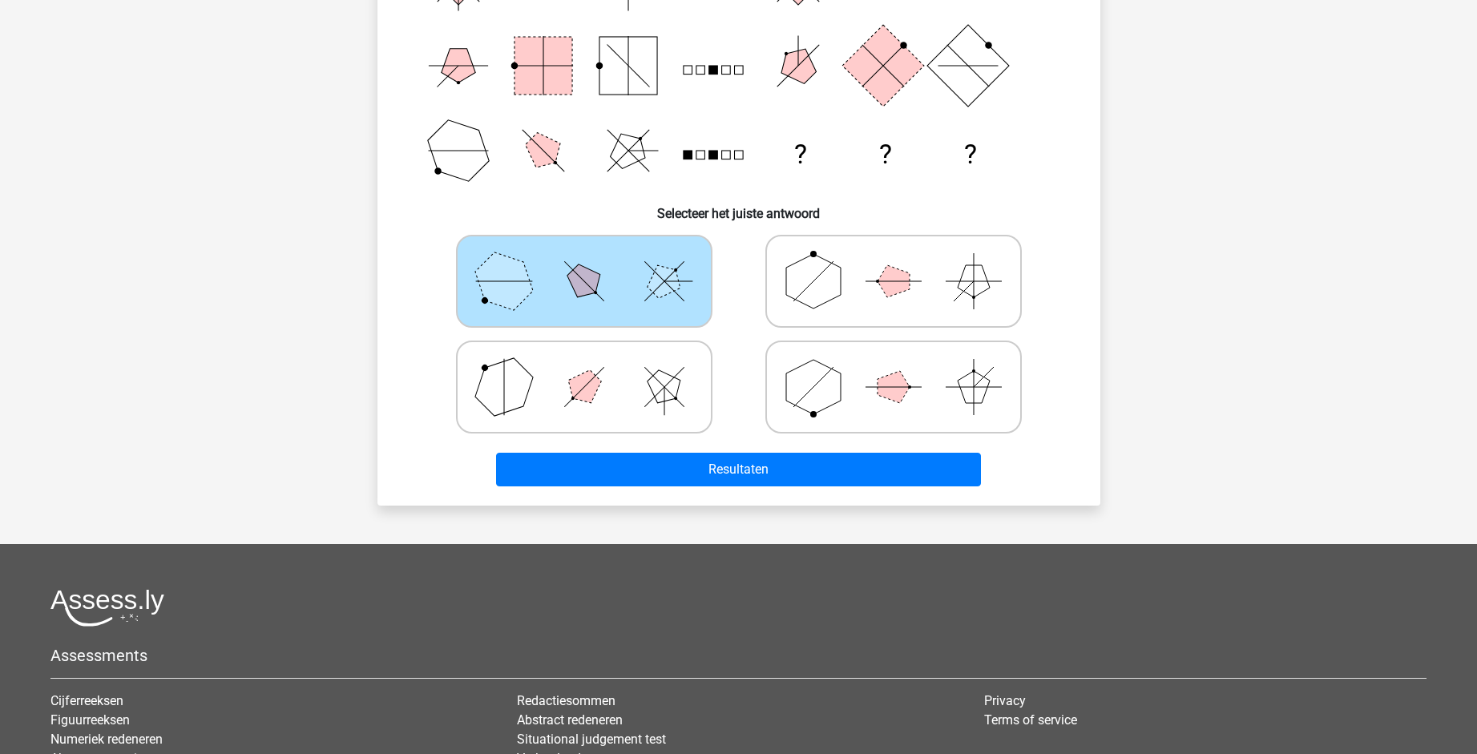
click at [600, 284] on icon at bounding box center [584, 281] width 240 height 80
click at [595, 261] on input "radio" at bounding box center [589, 256] width 10 height 10
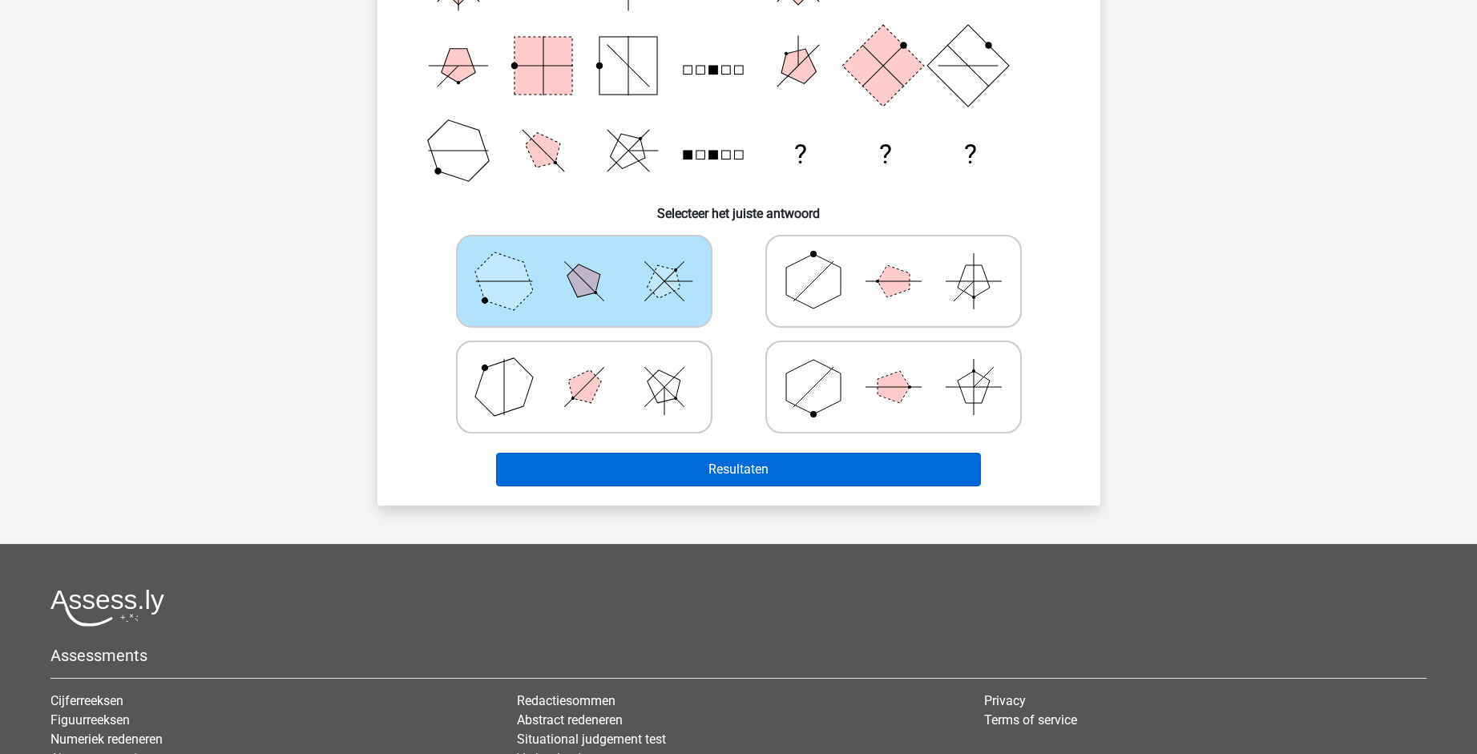
click at [708, 472] on button "Resultaten" at bounding box center [738, 470] width 485 height 34
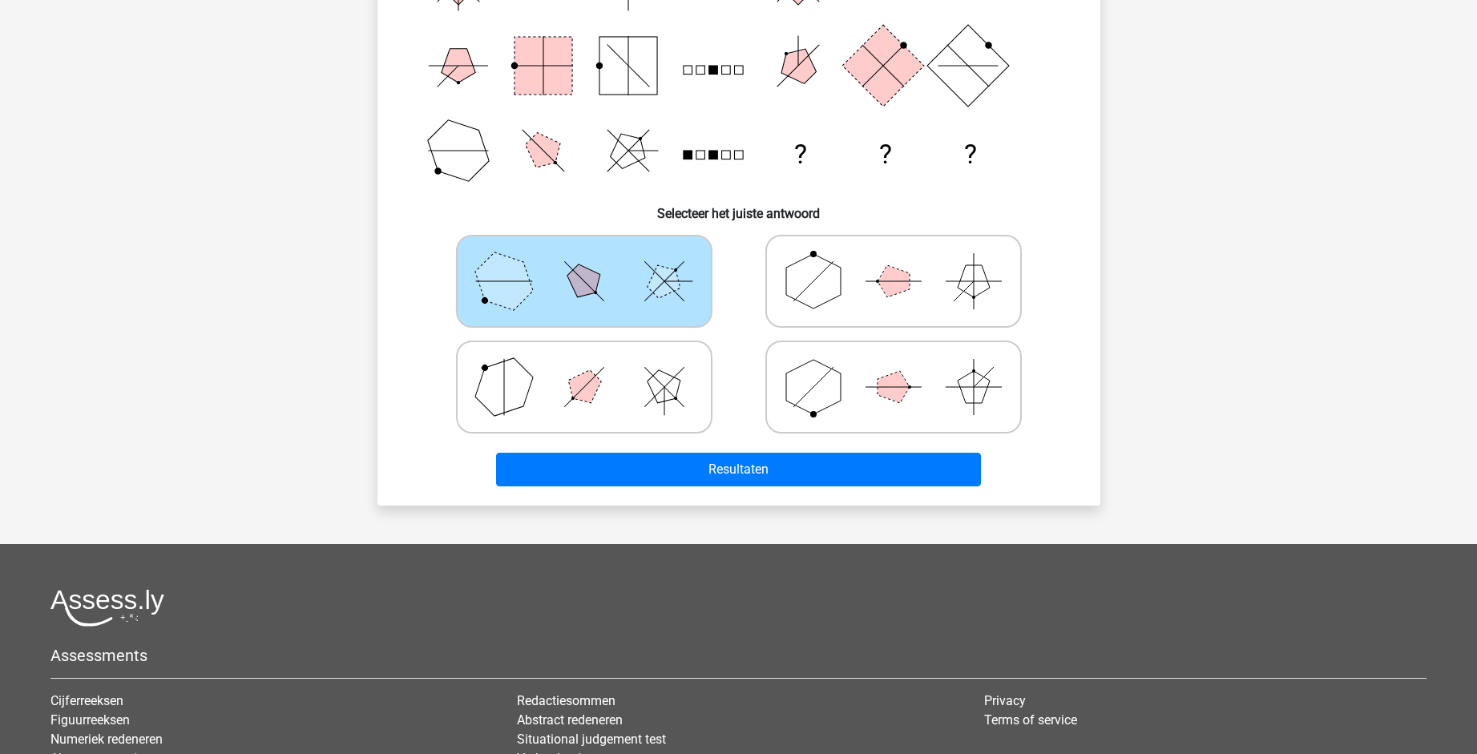
click at [635, 286] on icon at bounding box center [584, 281] width 240 height 80
click at [595, 261] on input "radio" at bounding box center [589, 256] width 10 height 10
drag, startPoint x: 838, startPoint y: 285, endPoint x: 824, endPoint y: 300, distance: 19.8
click at [838, 285] on polygon at bounding box center [813, 281] width 55 height 55
click at [894, 261] on input "radio" at bounding box center [899, 256] width 10 height 10
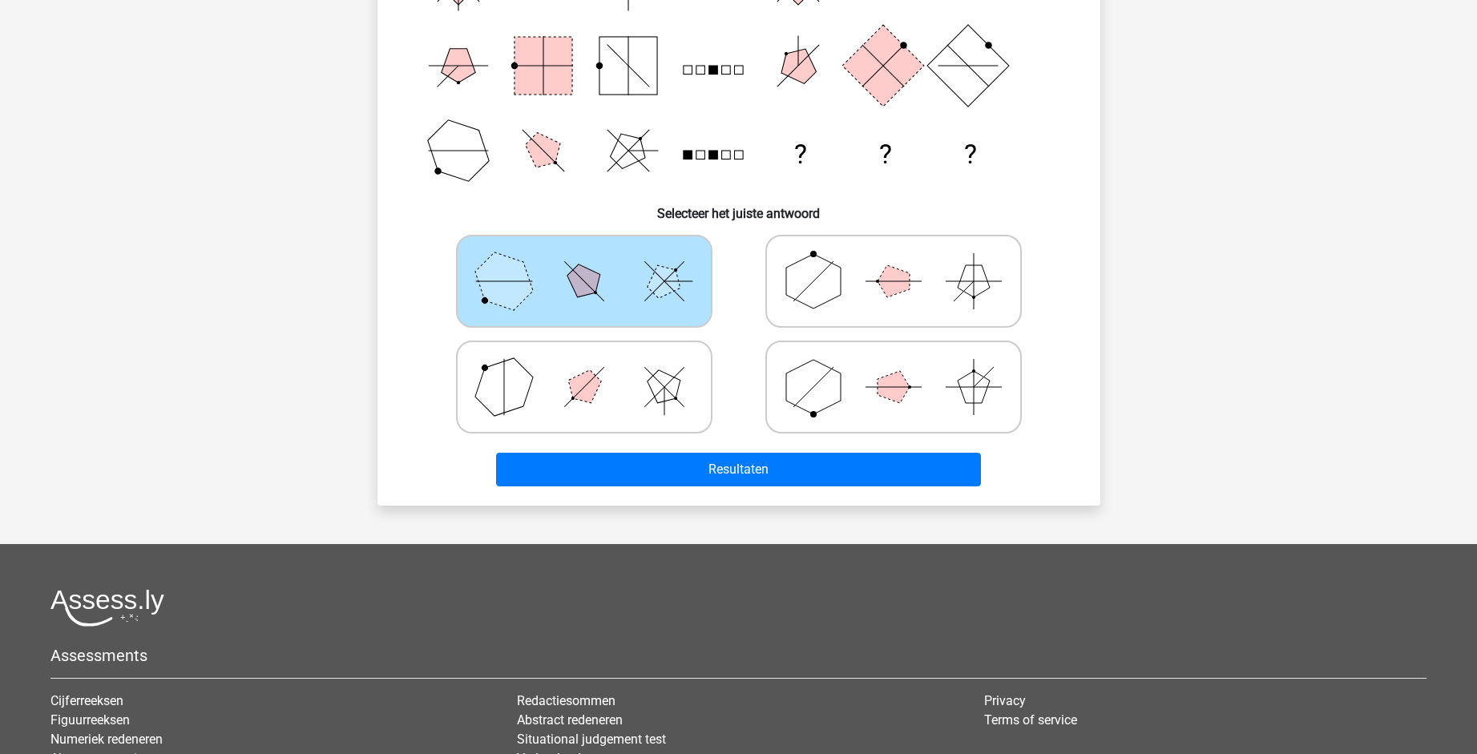
radio input "true"
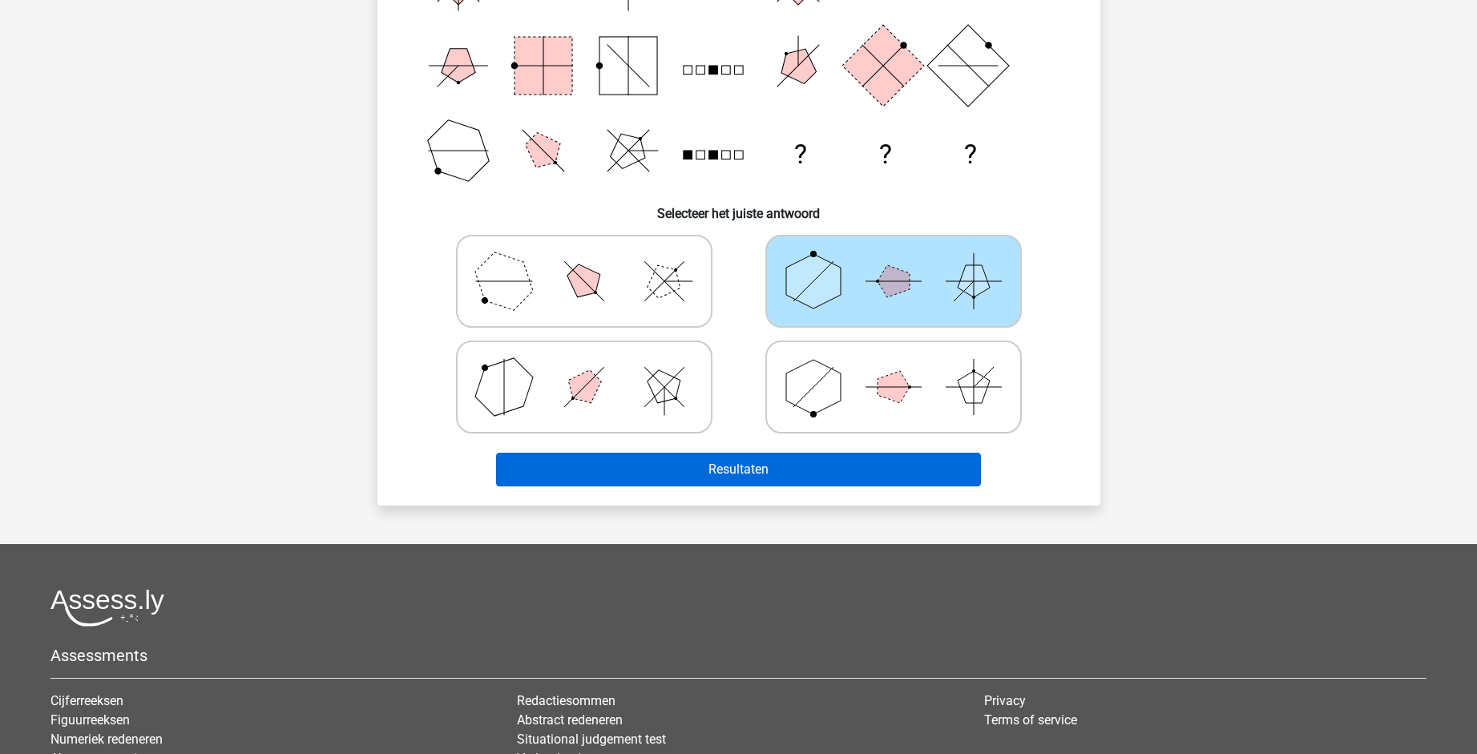
click at [756, 466] on button "Resultaten" at bounding box center [738, 470] width 485 height 34
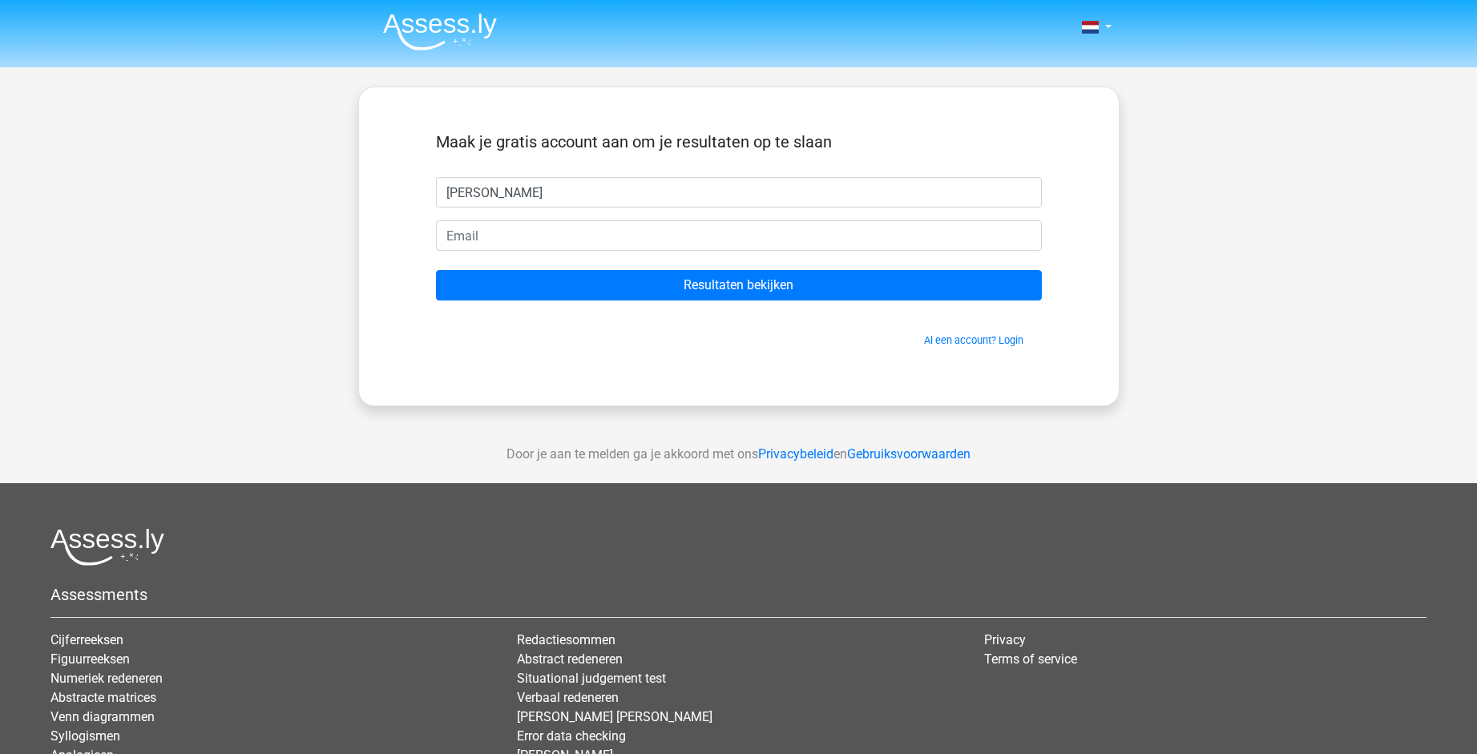
type input "[PERSON_NAME]"
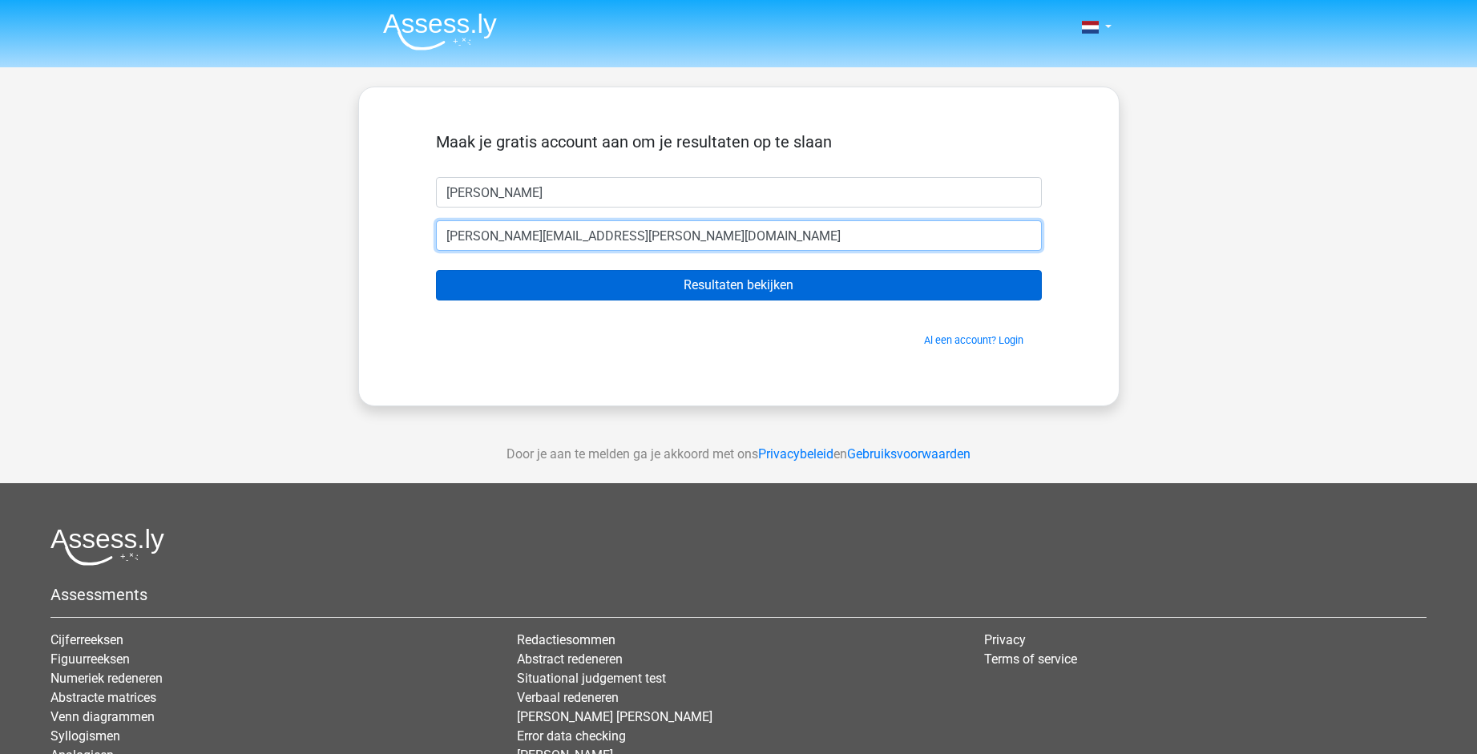
type input "camille.sercu@hotmail.com"
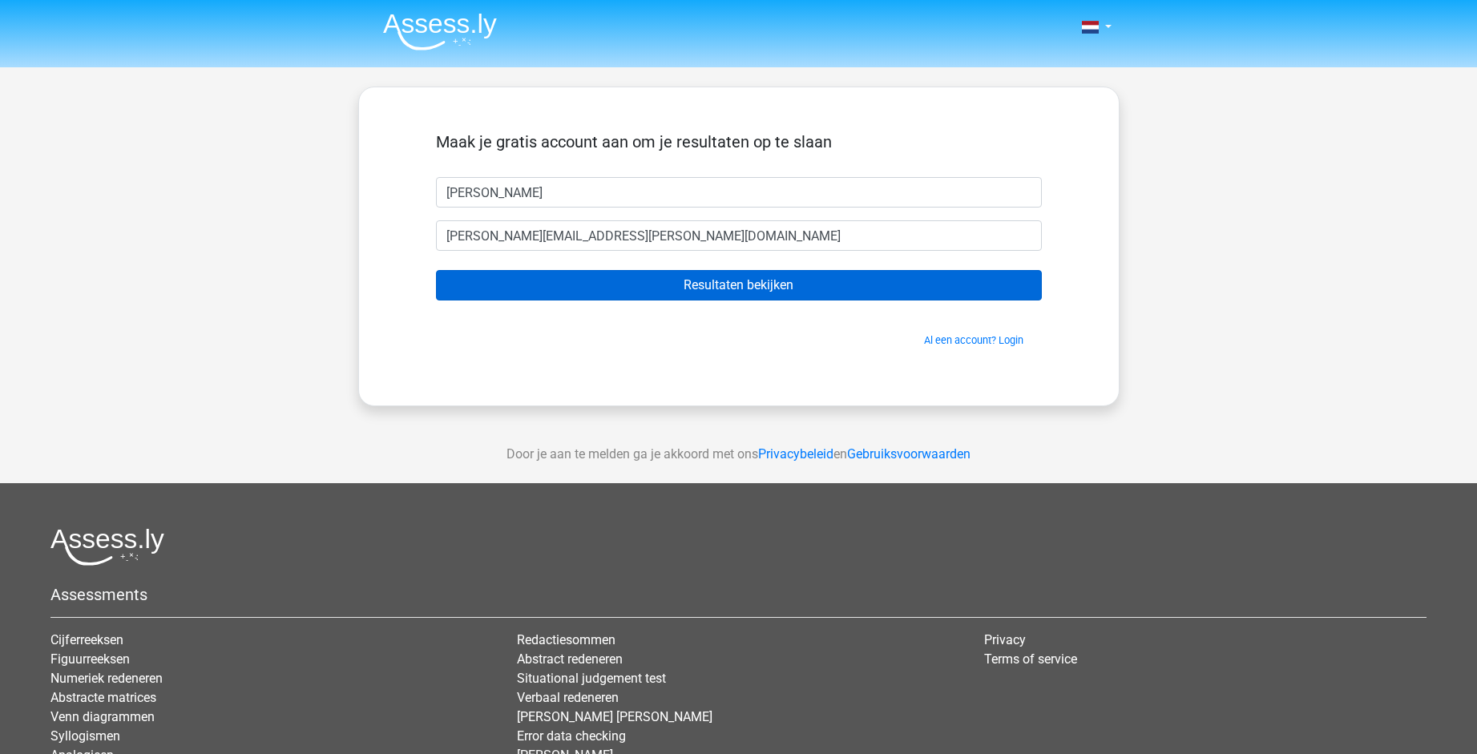
click at [721, 286] on input "Resultaten bekijken" at bounding box center [739, 285] width 606 height 30
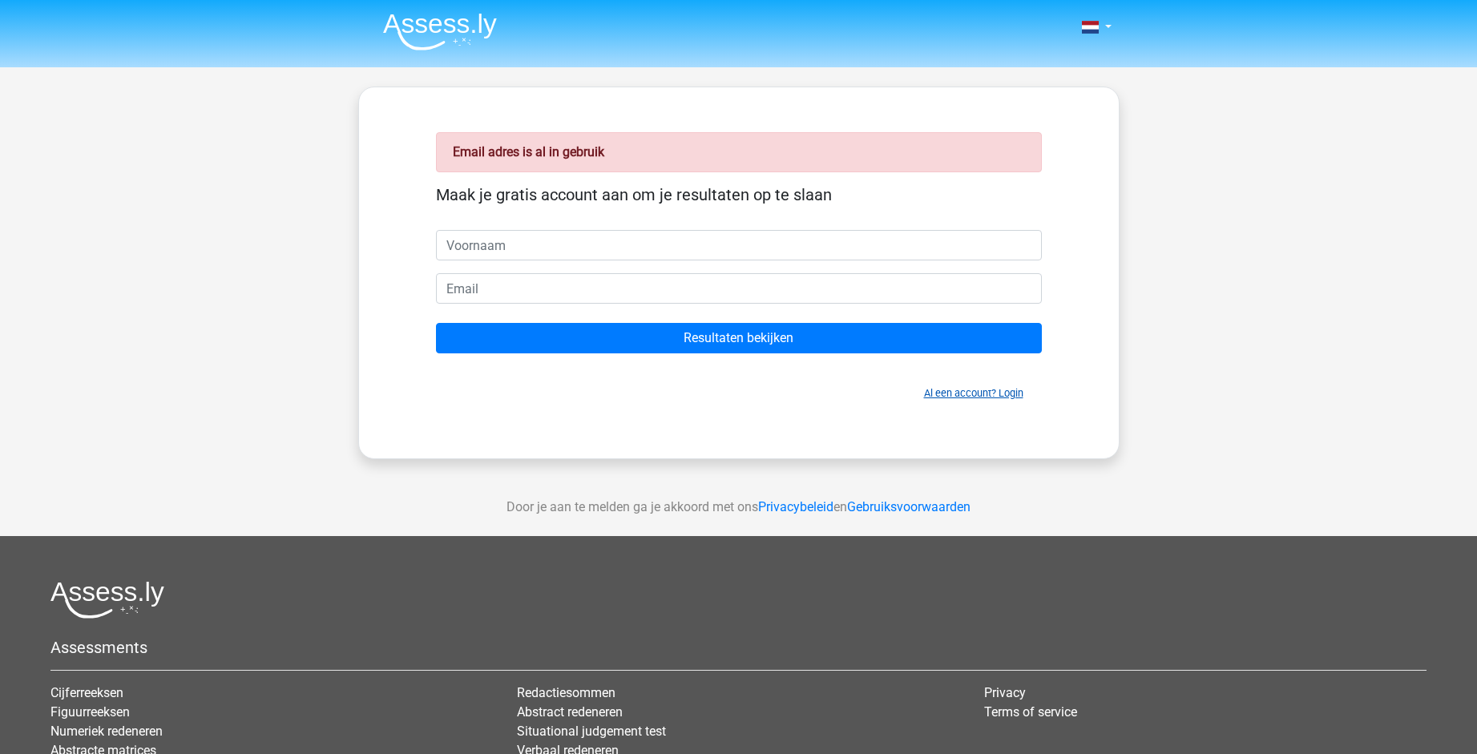
click at [946, 396] on link "Al een account? Login" at bounding box center [973, 393] width 99 height 12
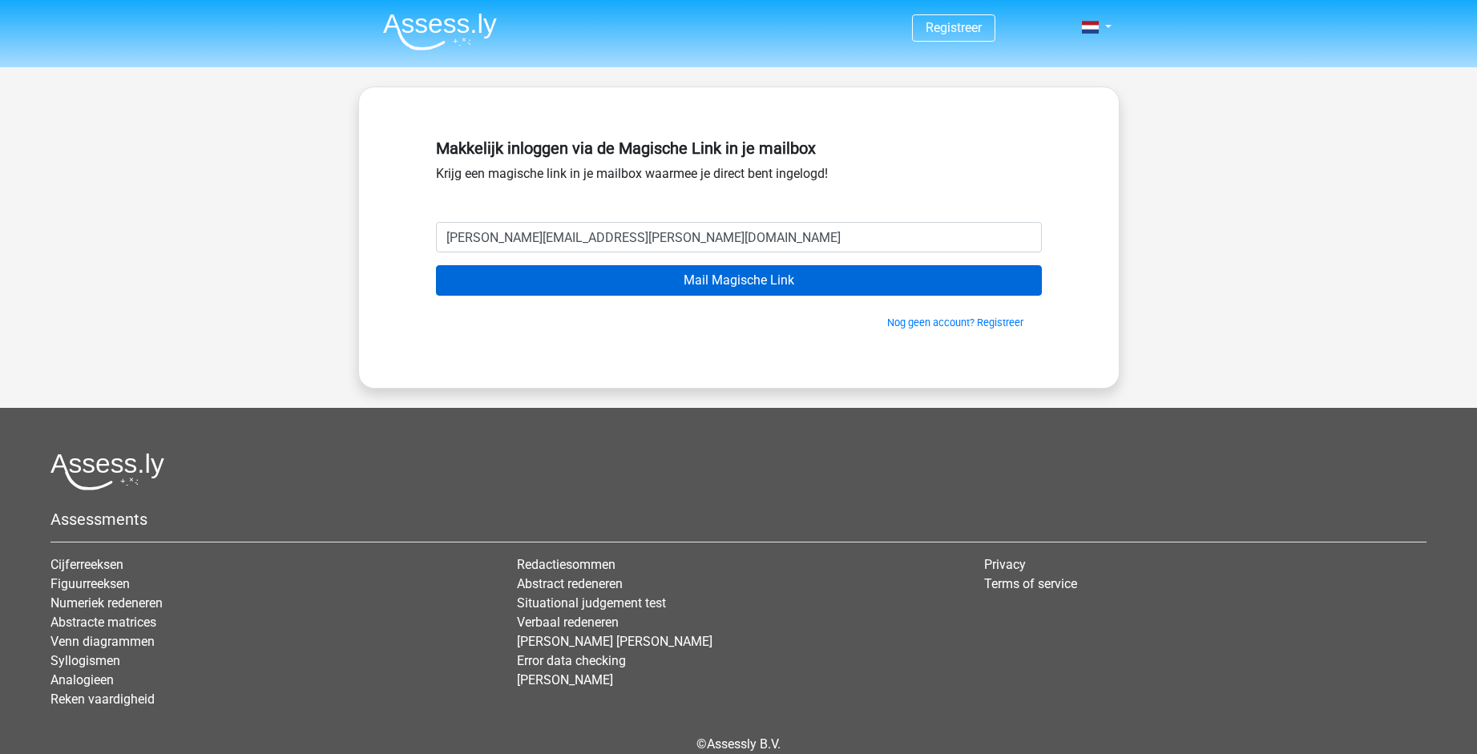
type input "[PERSON_NAME][EMAIL_ADDRESS][PERSON_NAME][DOMAIN_NAME]"
click at [780, 294] on input "Mail Magische Link" at bounding box center [739, 280] width 606 height 30
